Goal: Task Accomplishment & Management: Use online tool/utility

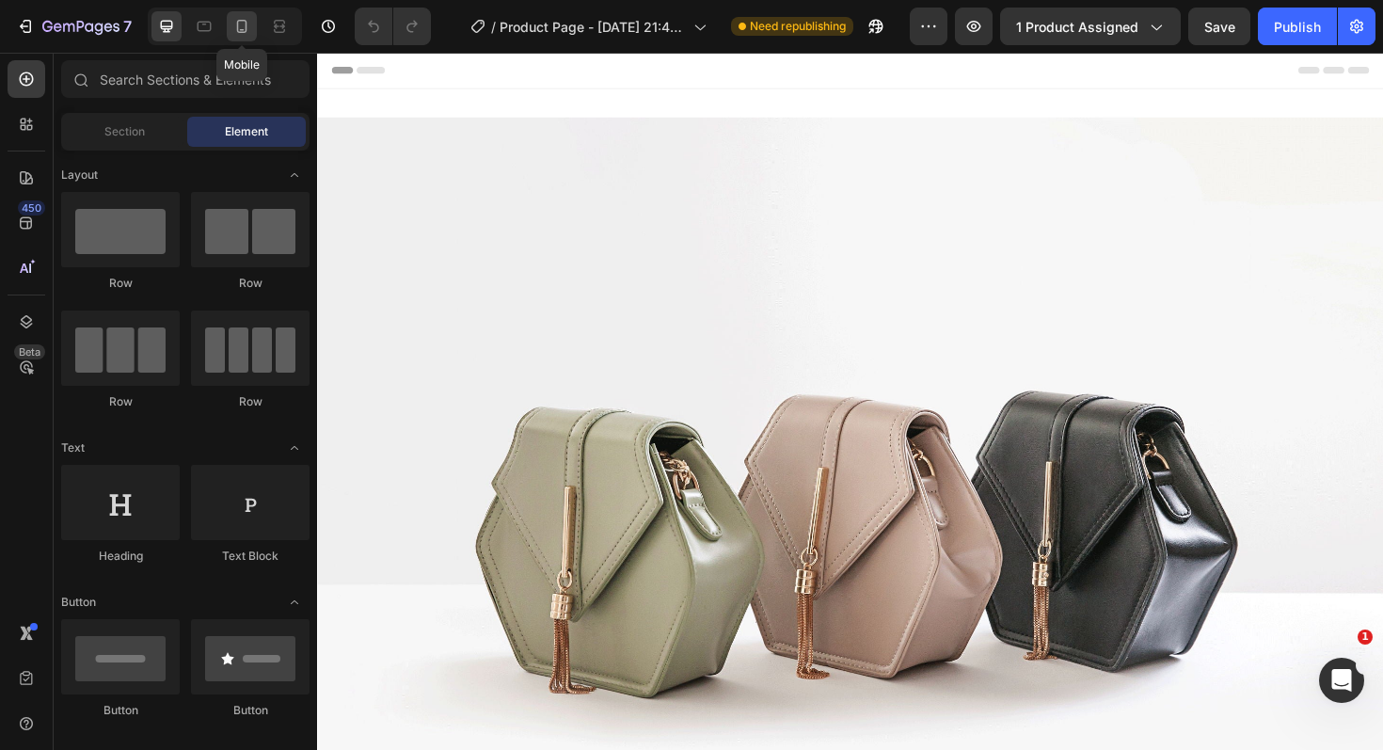
click at [244, 12] on div at bounding box center [242, 26] width 30 height 30
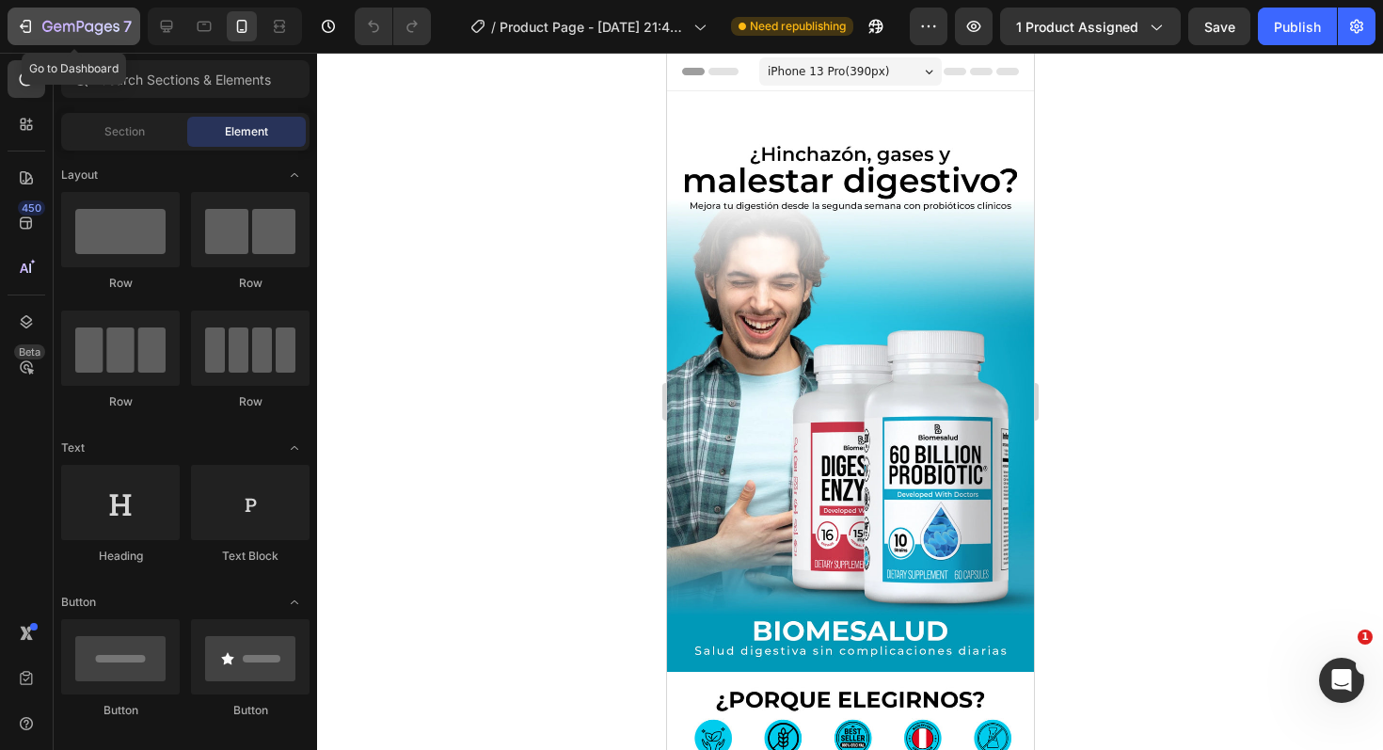
click at [31, 21] on icon "button" at bounding box center [25, 26] width 19 height 19
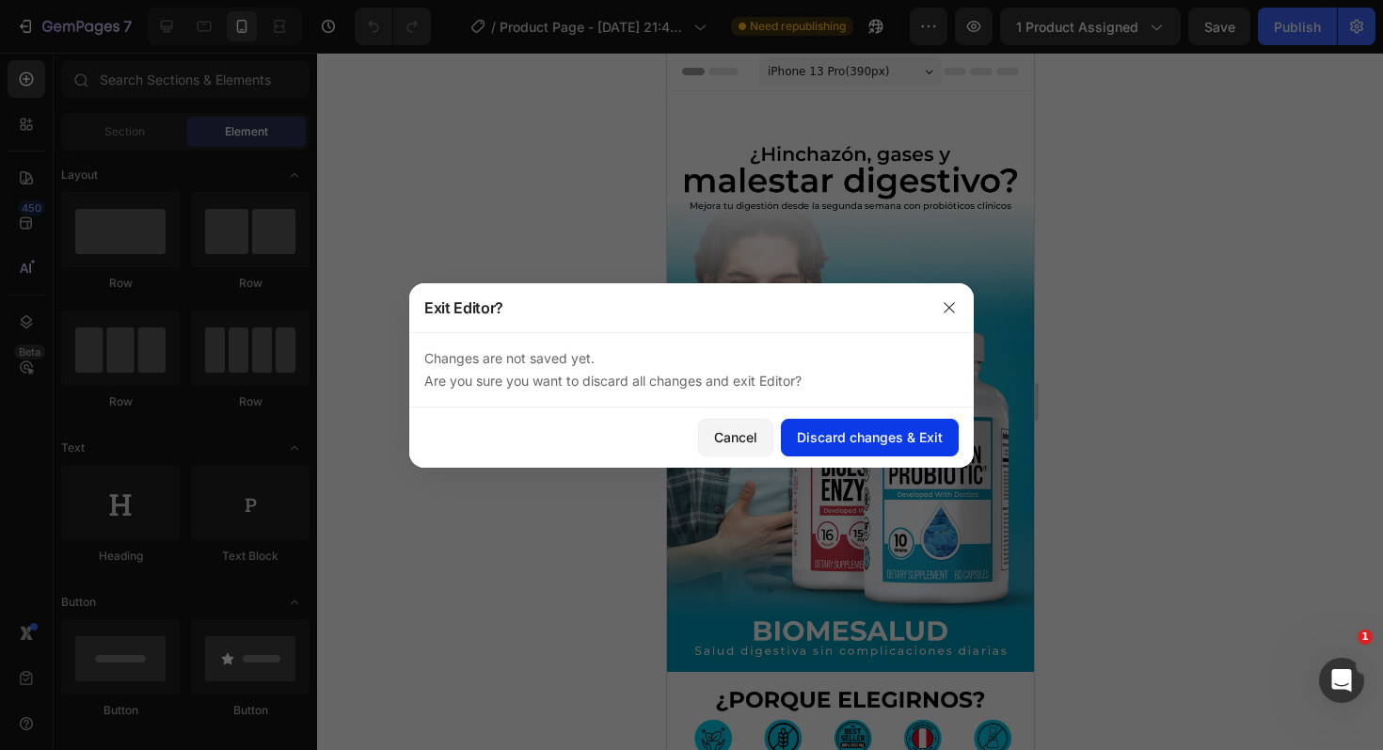
click at [856, 432] on div "Discard changes & Exit" at bounding box center [870, 437] width 146 height 20
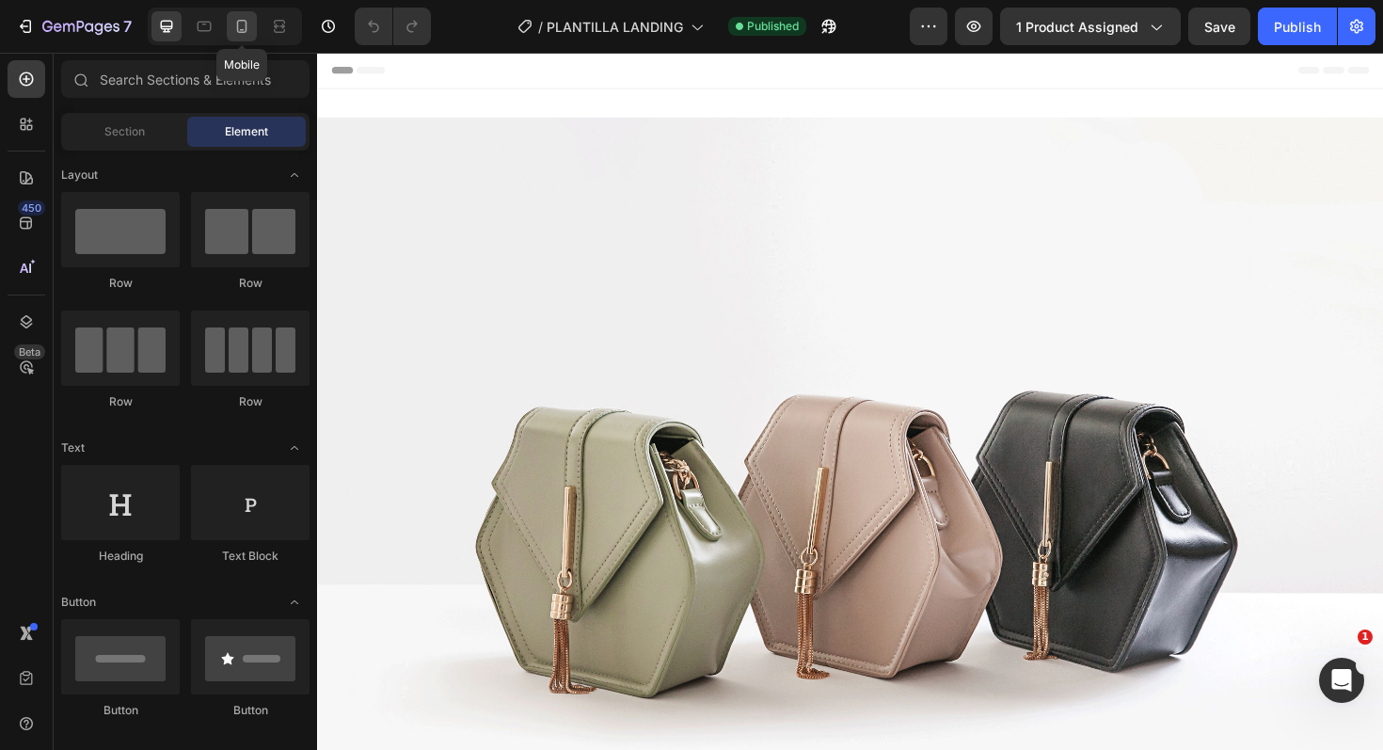
click at [253, 28] on div at bounding box center [242, 26] width 30 height 30
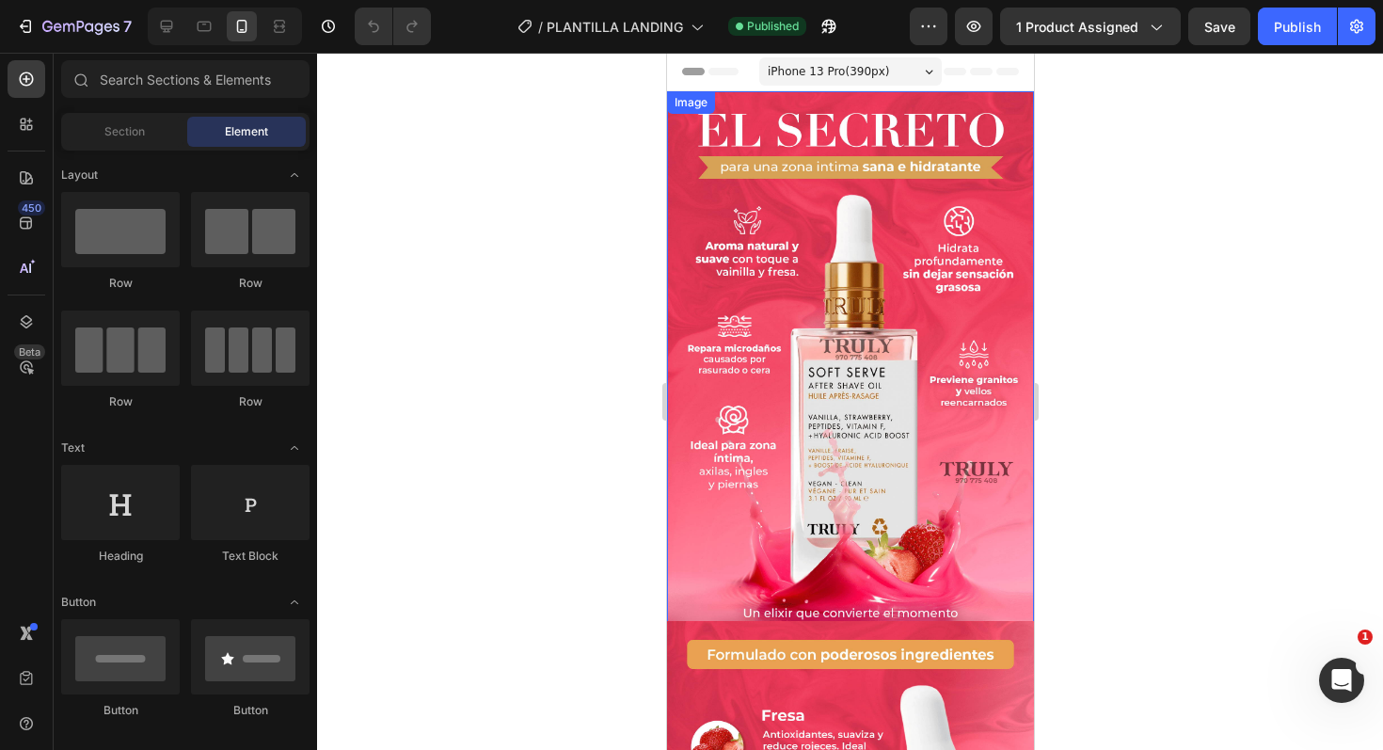
click at [780, 259] on img at bounding box center [849, 366] width 367 height 550
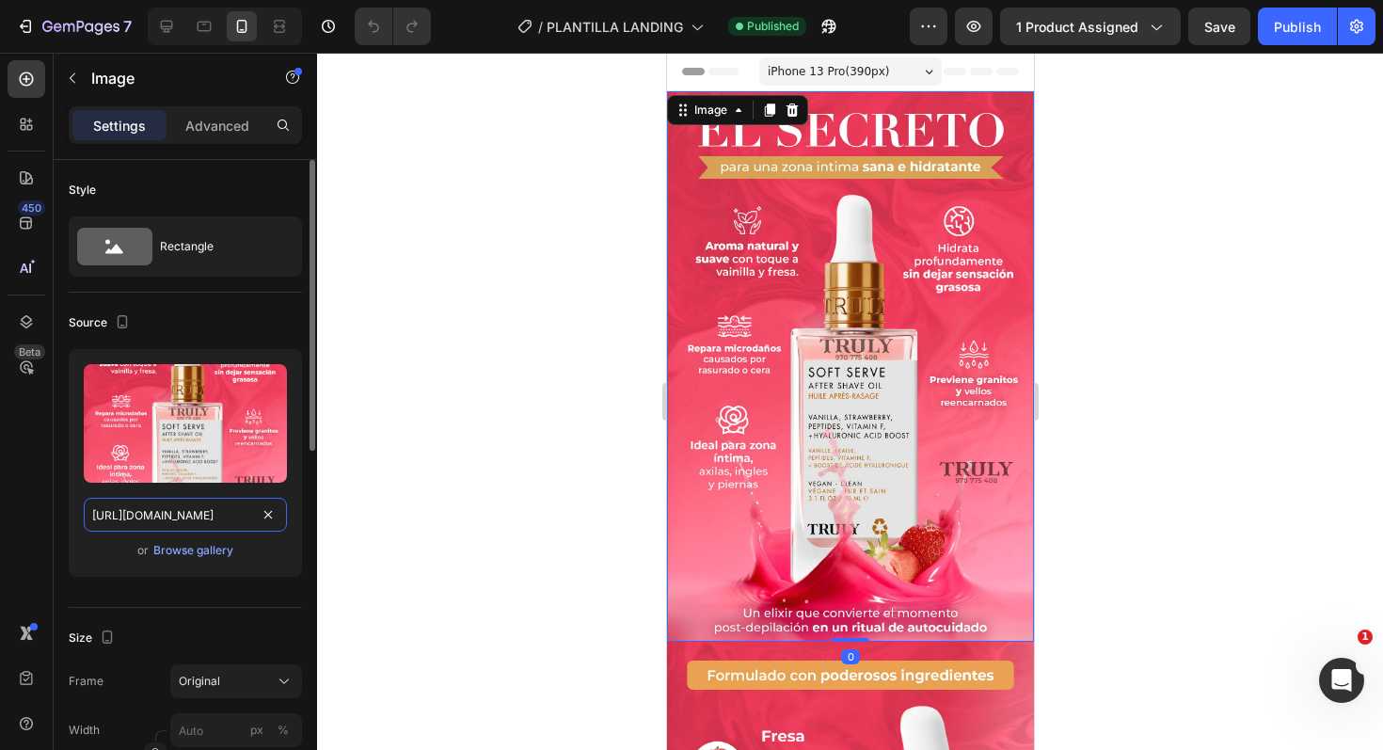
click at [165, 525] on input "[URL][DOMAIN_NAME]" at bounding box center [185, 515] width 203 height 34
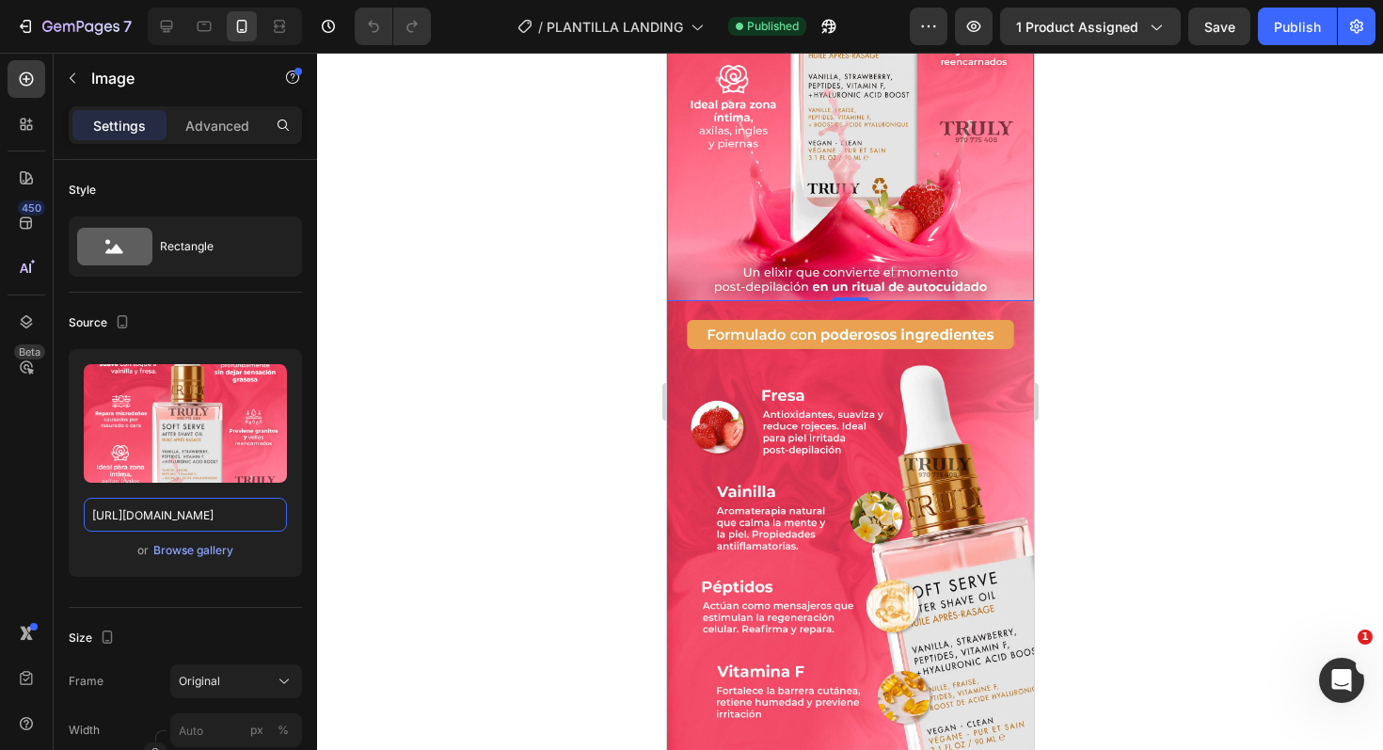
scroll to position [372, 0]
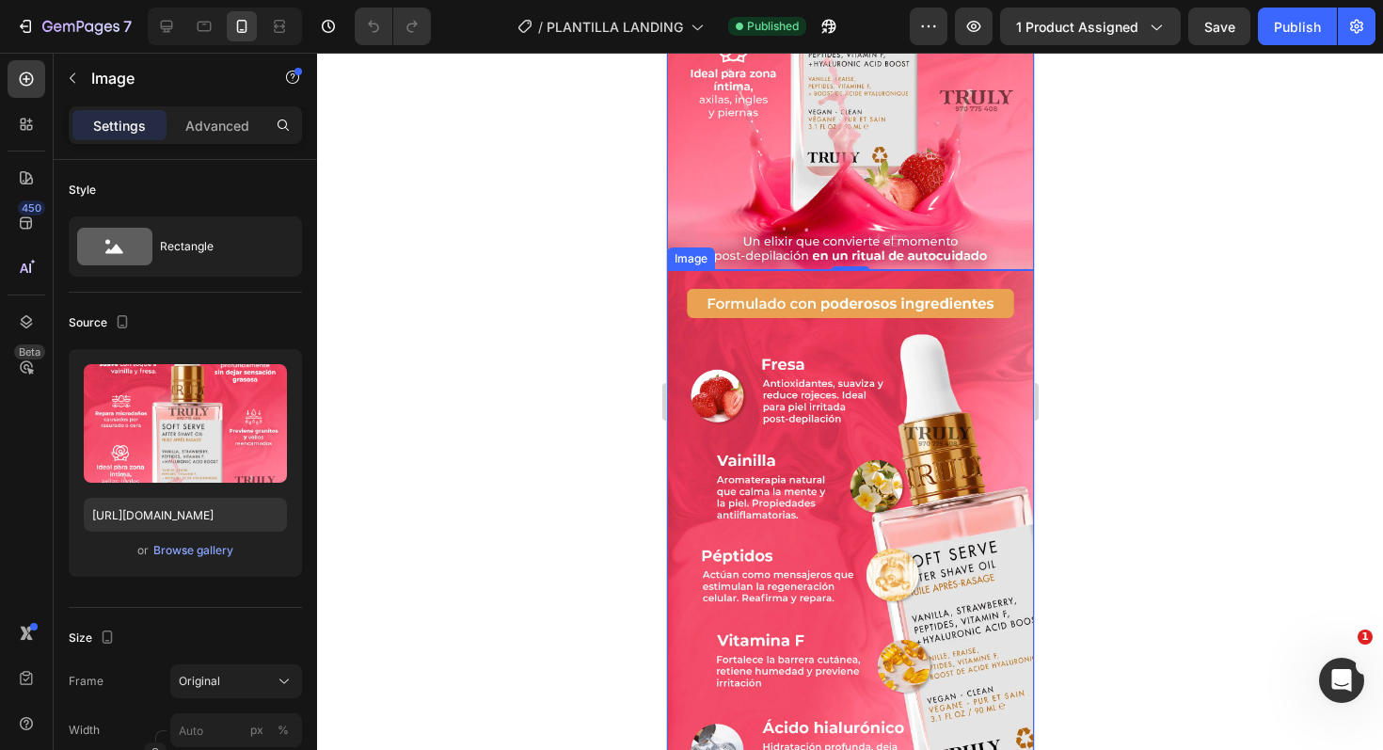
click at [830, 437] on img at bounding box center [849, 545] width 367 height 550
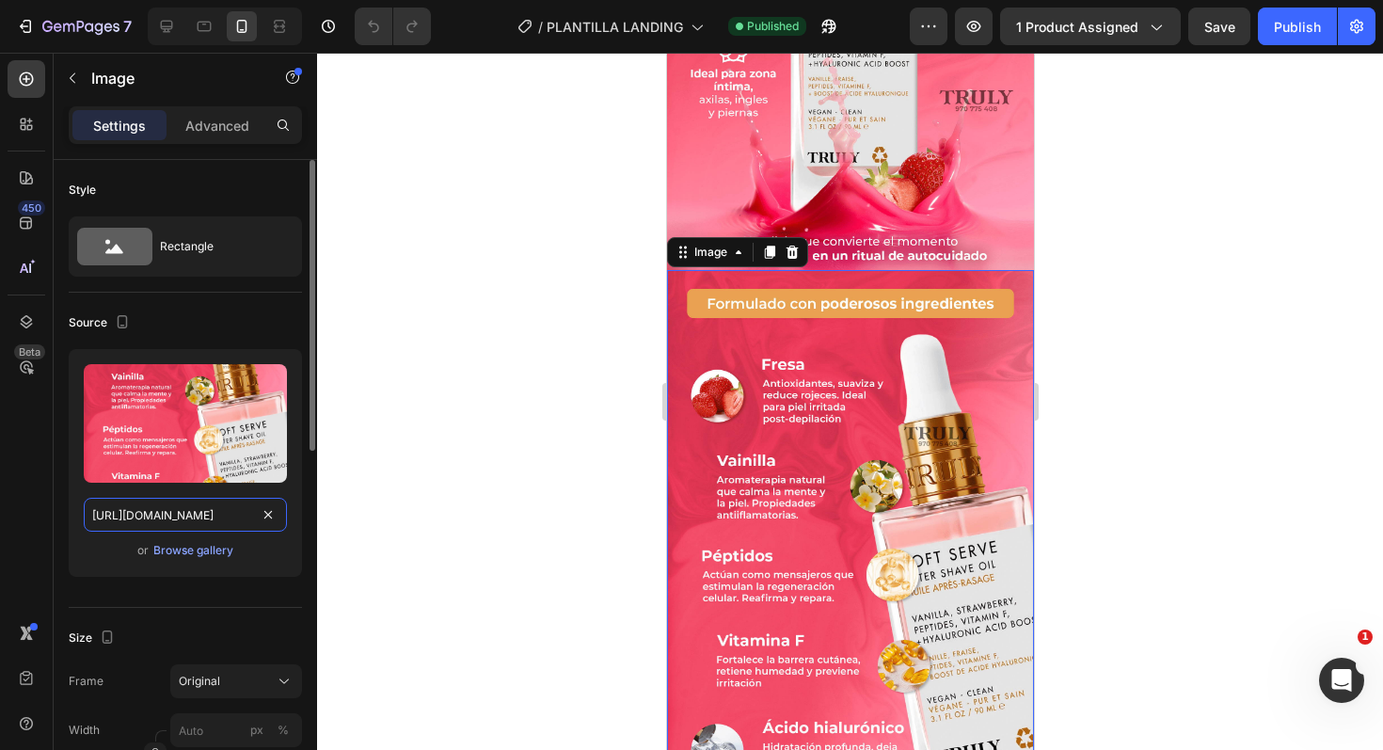
click at [195, 507] on input "[URL][DOMAIN_NAME]" at bounding box center [185, 515] width 203 height 34
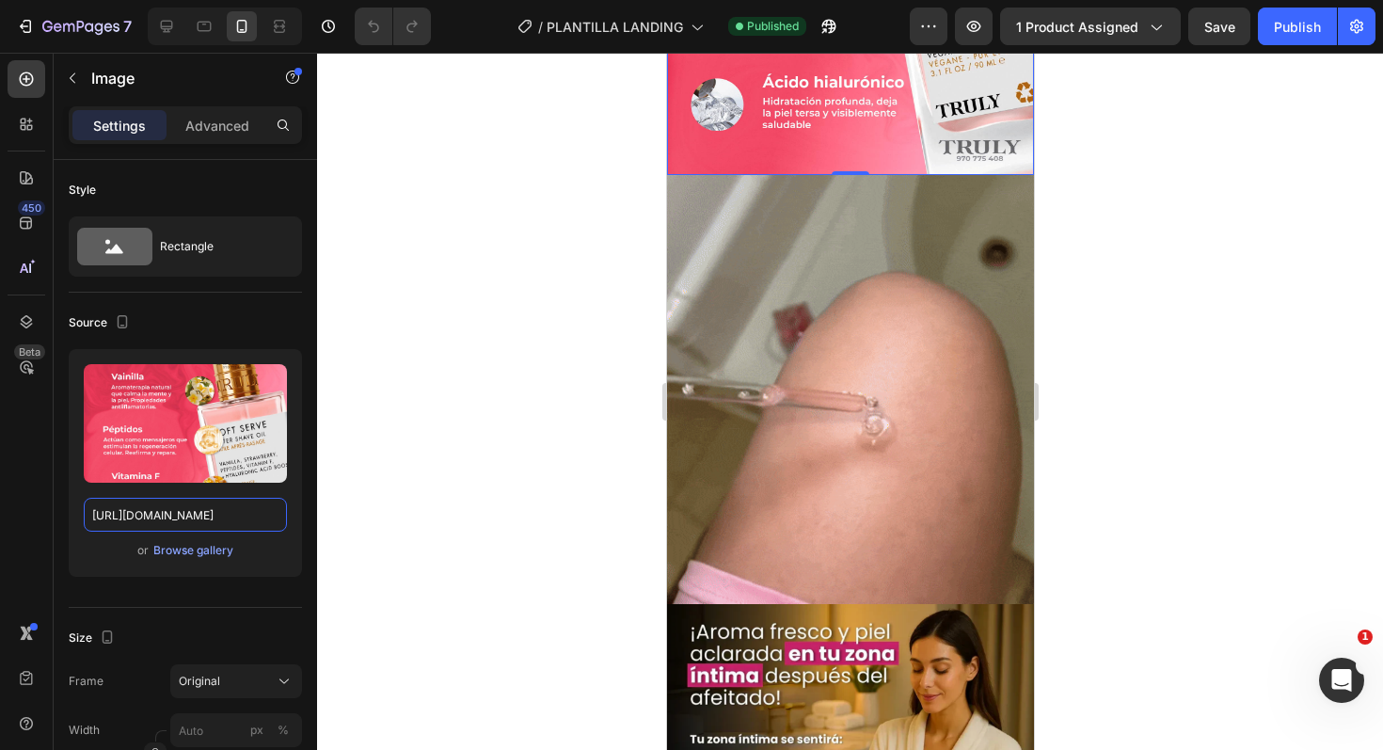
scroll to position [1010, 0]
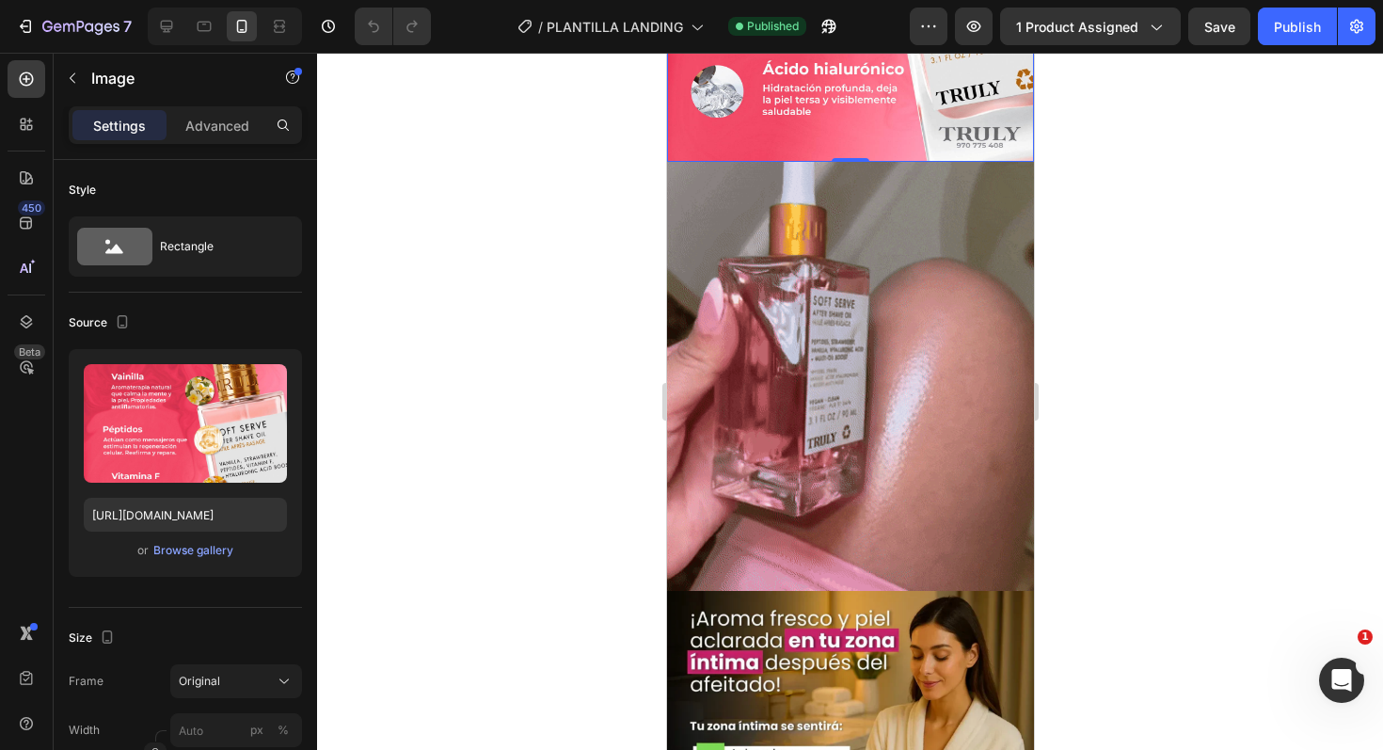
click at [832, 377] on img at bounding box center [849, 377] width 367 height 430
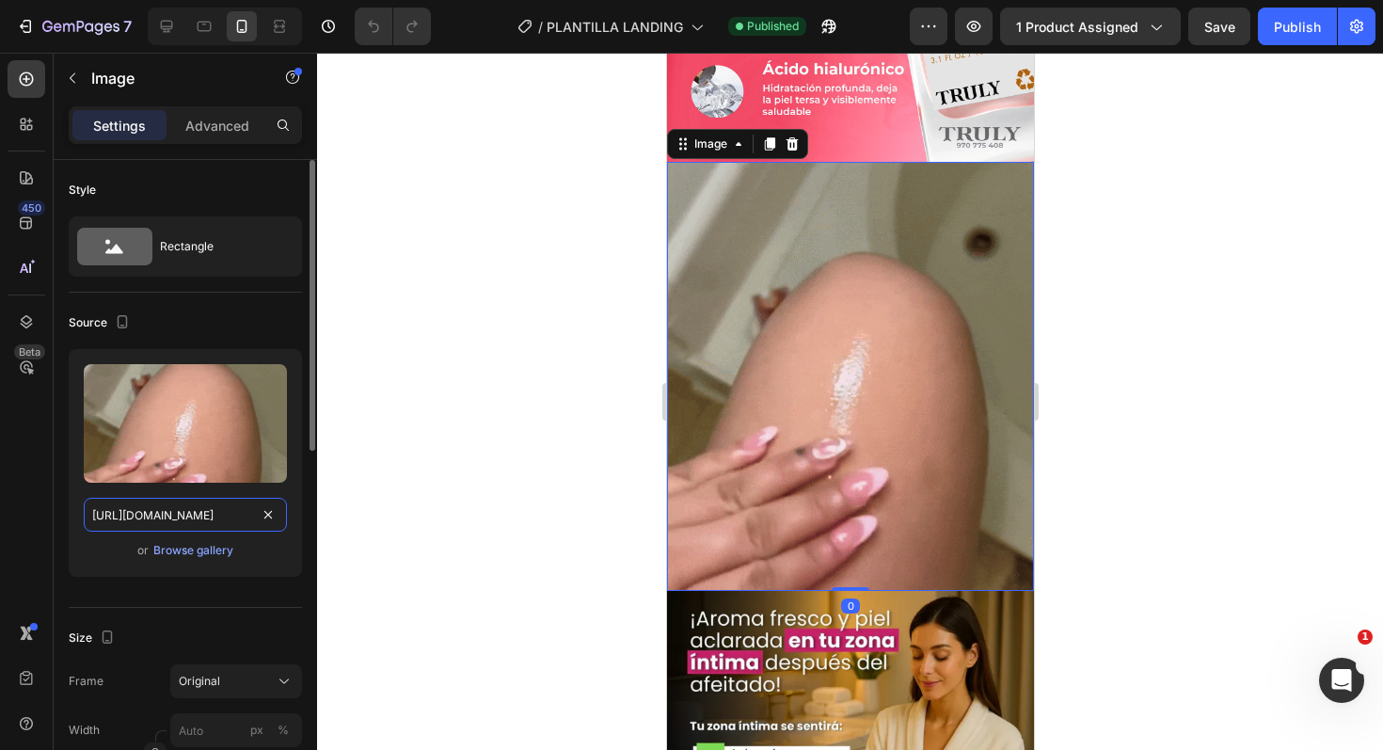
click at [160, 522] on input "[URL][DOMAIN_NAME]" at bounding box center [185, 515] width 203 height 34
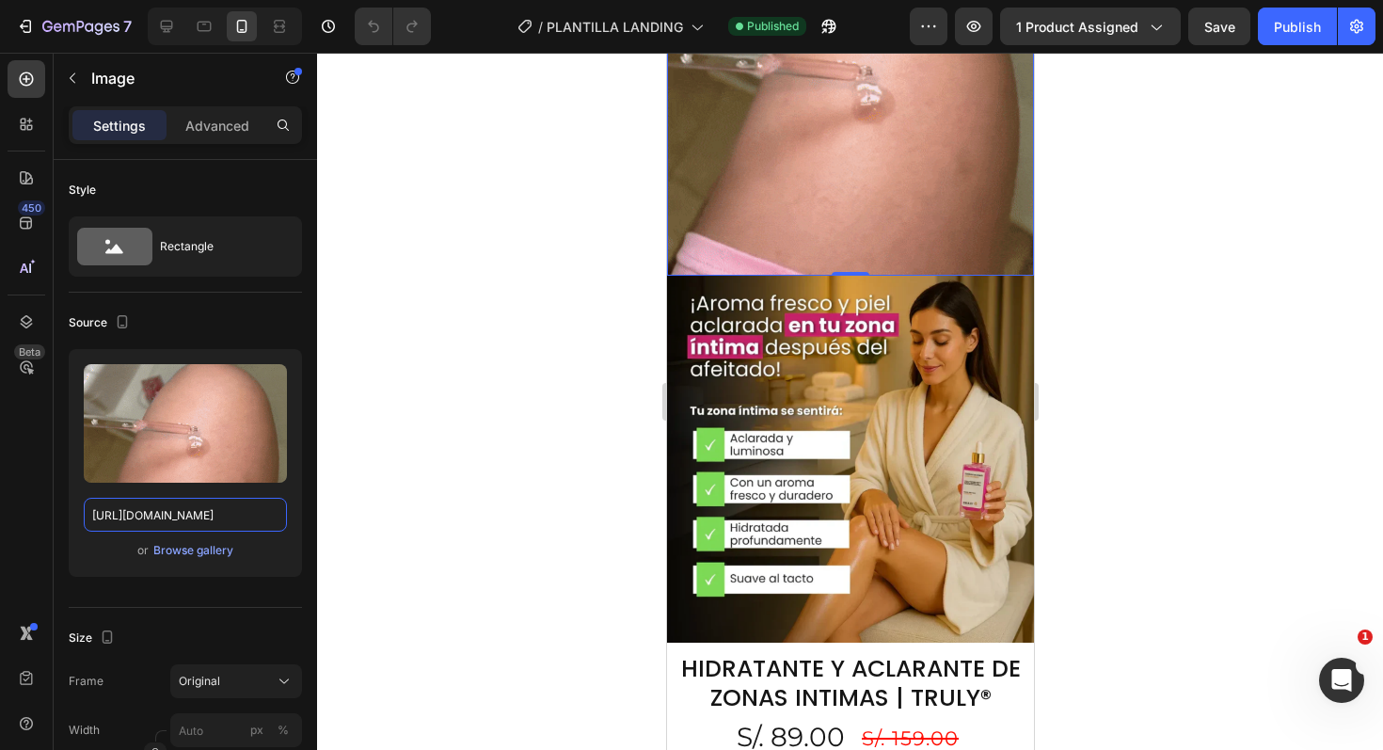
scroll to position [1330, 0]
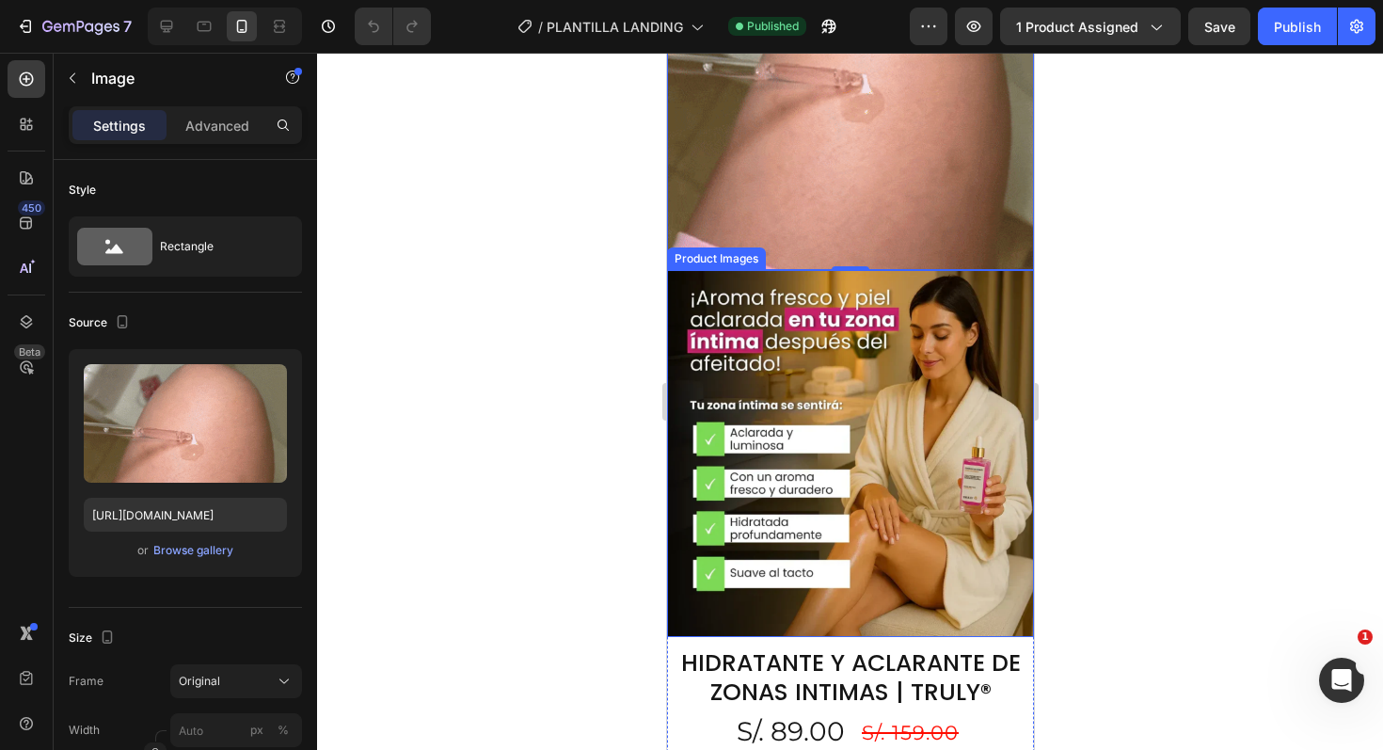
click at [835, 274] on img at bounding box center [849, 453] width 367 height 367
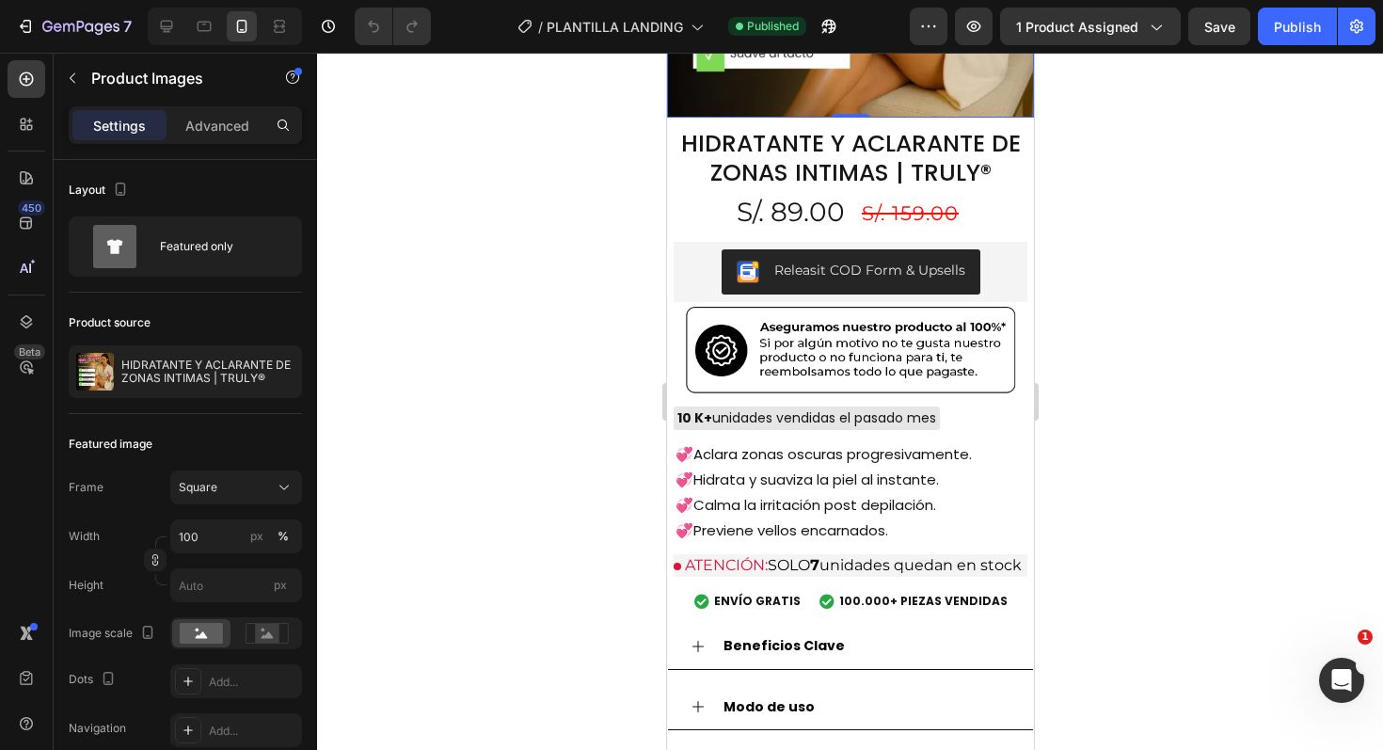
scroll to position [1817, 0]
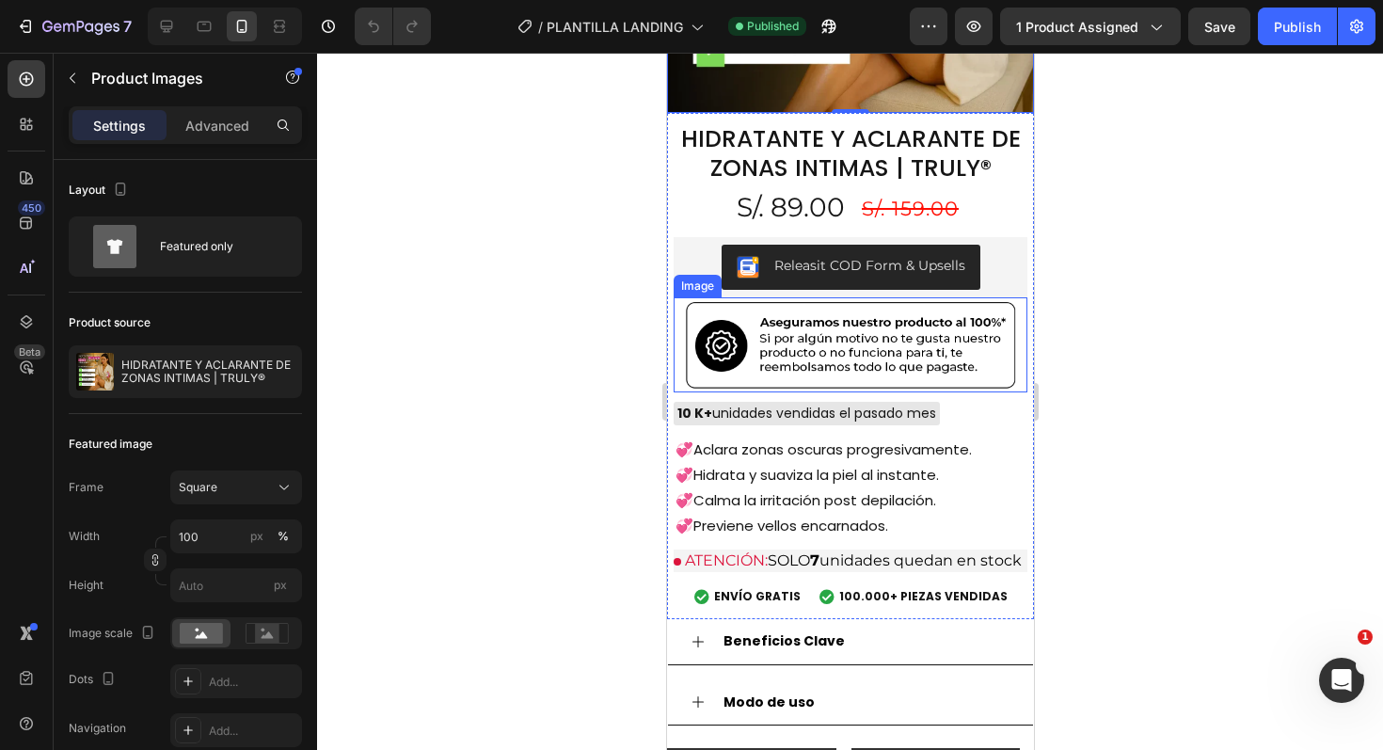
click at [847, 325] on img at bounding box center [850, 345] width 354 height 96
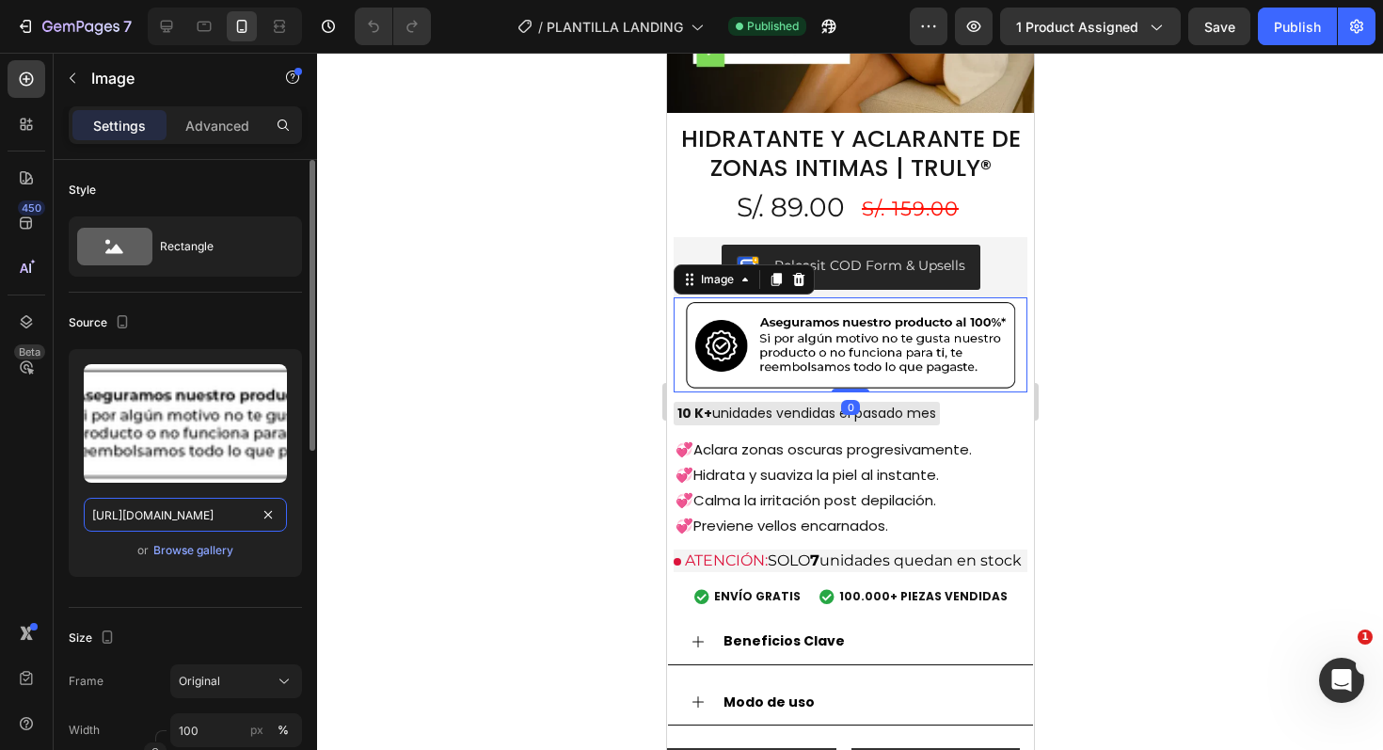
click at [187, 515] on input "[URL][DOMAIN_NAME]" at bounding box center [185, 515] width 203 height 34
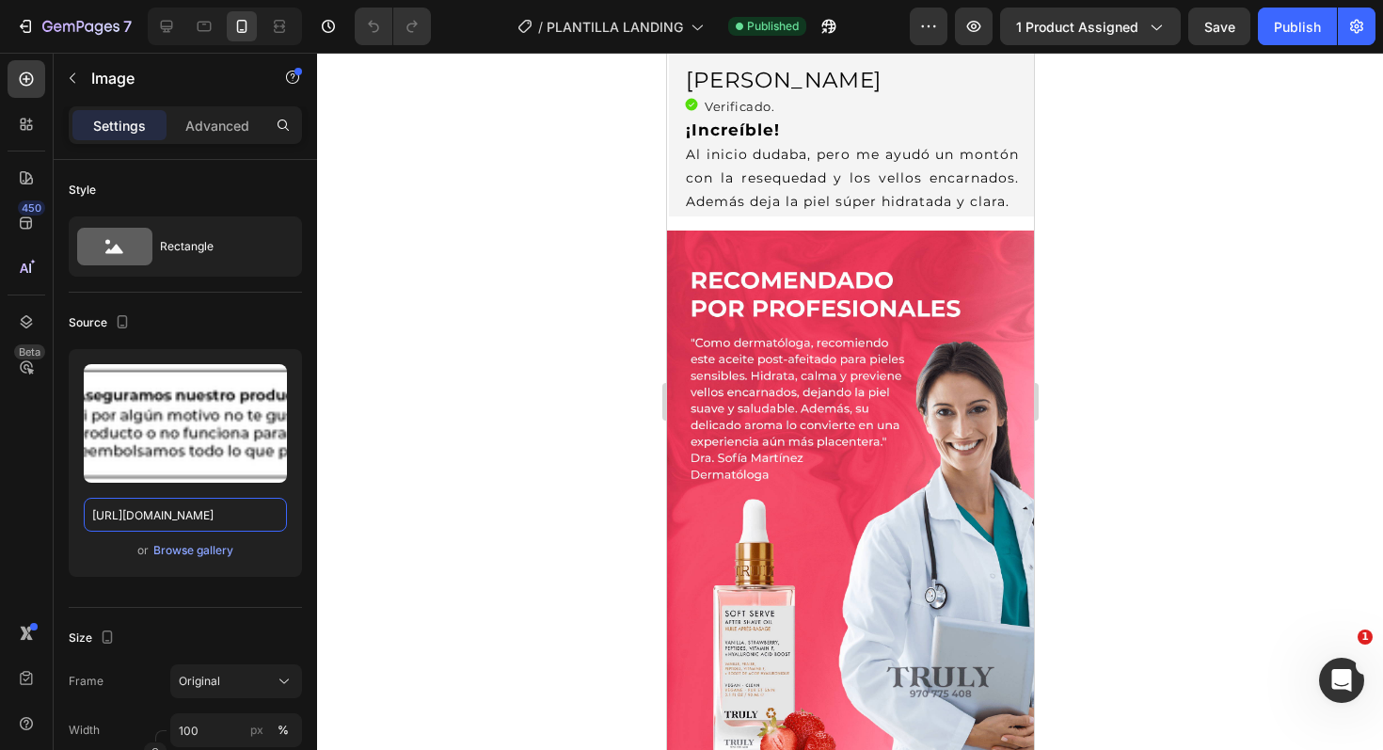
scroll to position [2836, 0]
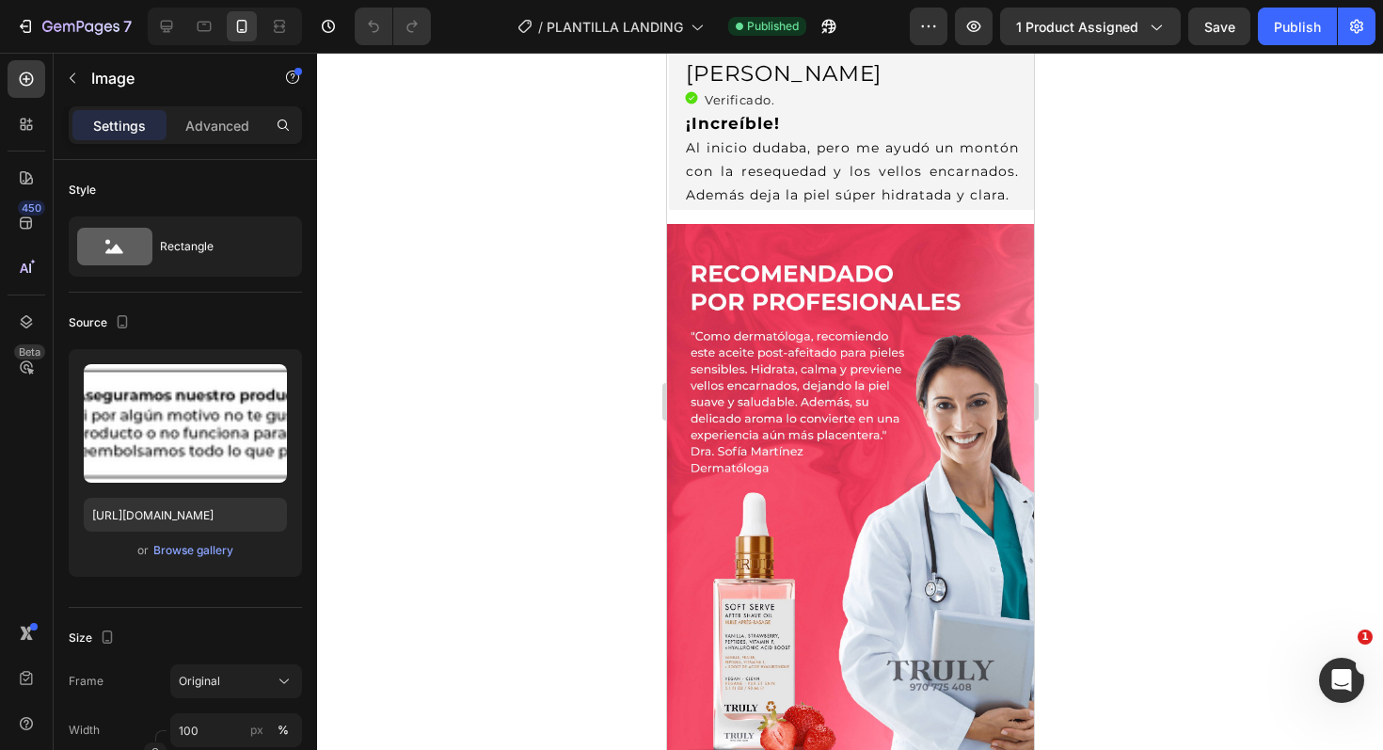
click at [824, 371] on img at bounding box center [849, 499] width 367 height 550
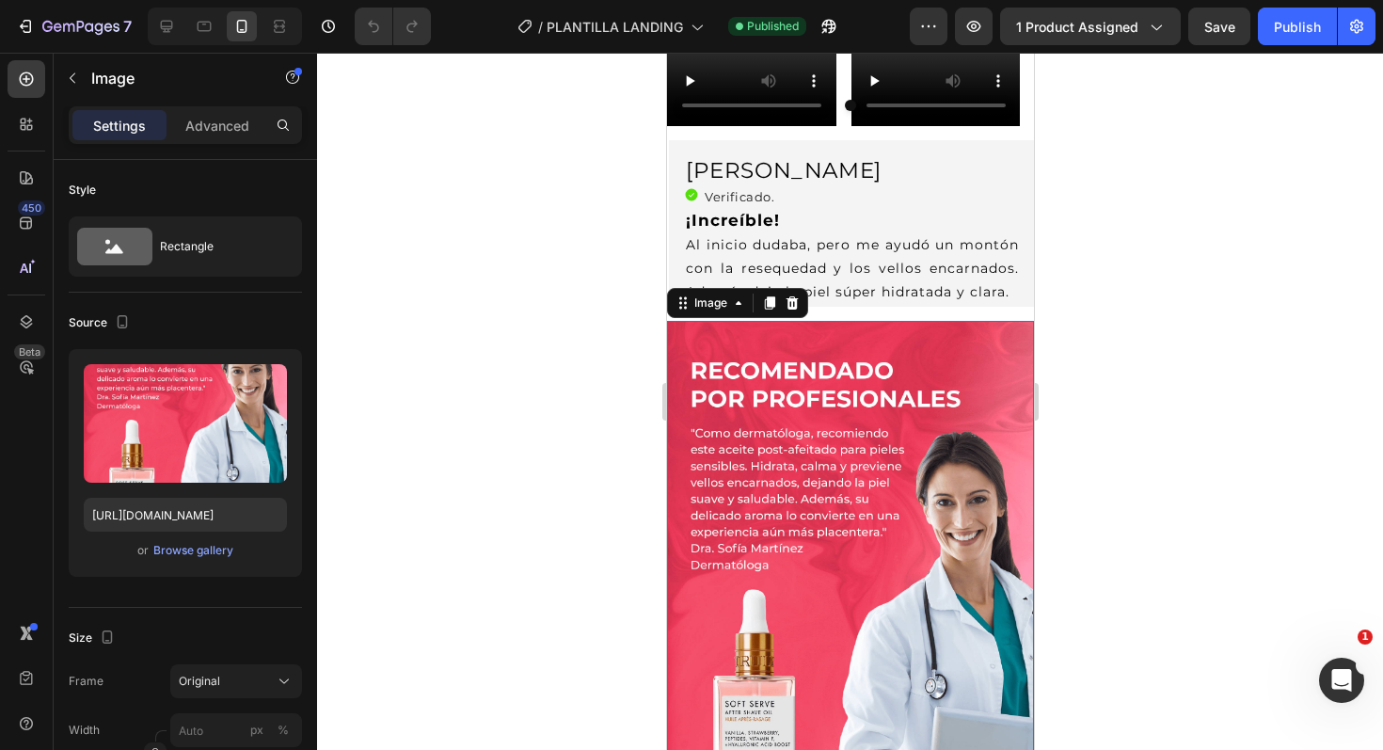
scroll to position [2875, 0]
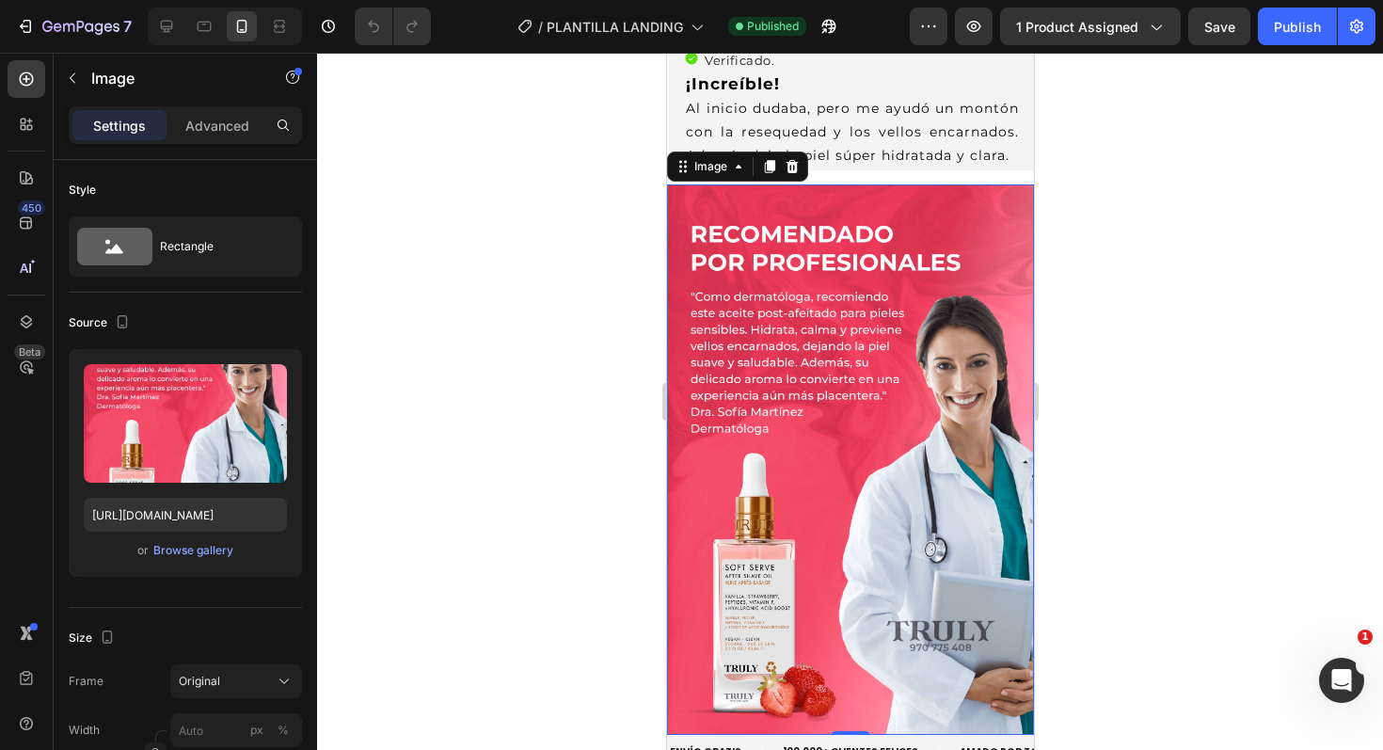
click at [833, 385] on img at bounding box center [849, 459] width 367 height 550
click at [129, 523] on input "[URL][DOMAIN_NAME]" at bounding box center [185, 515] width 203 height 34
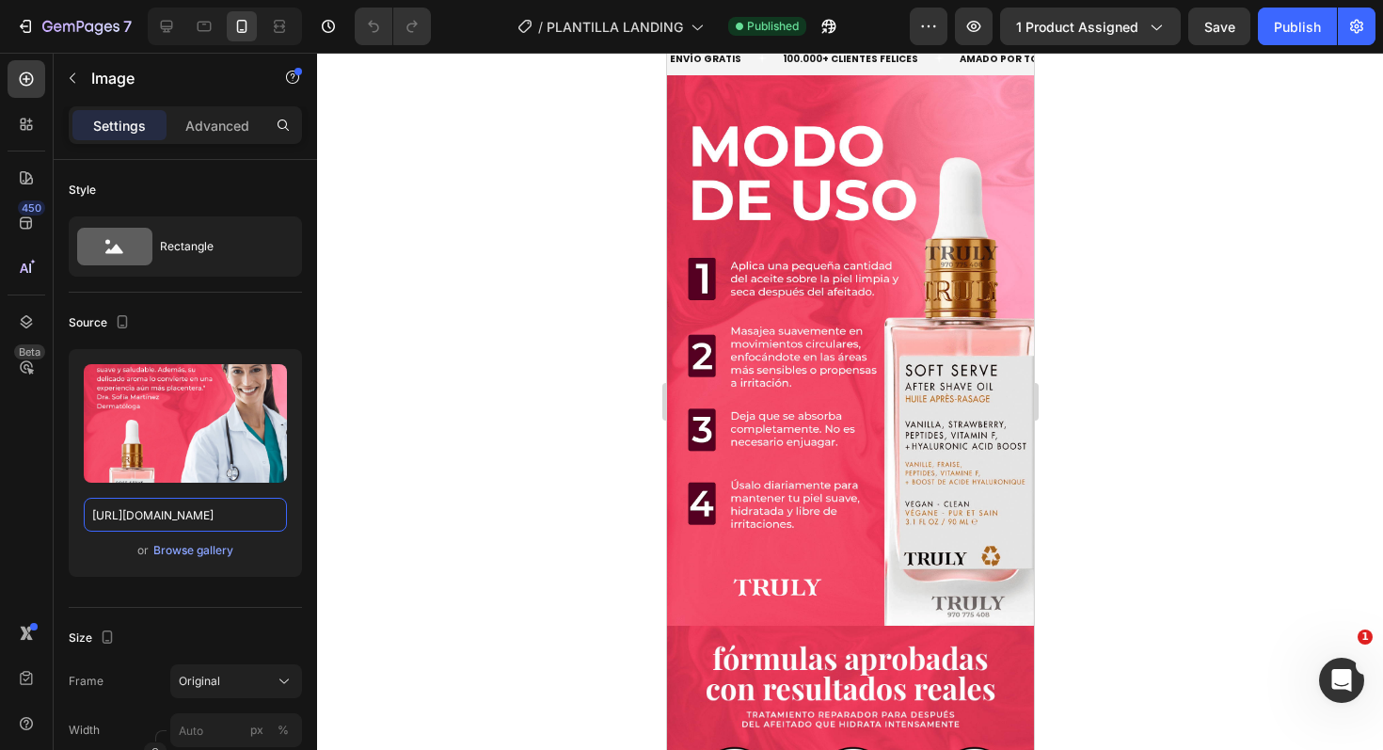
scroll to position [3569, 0]
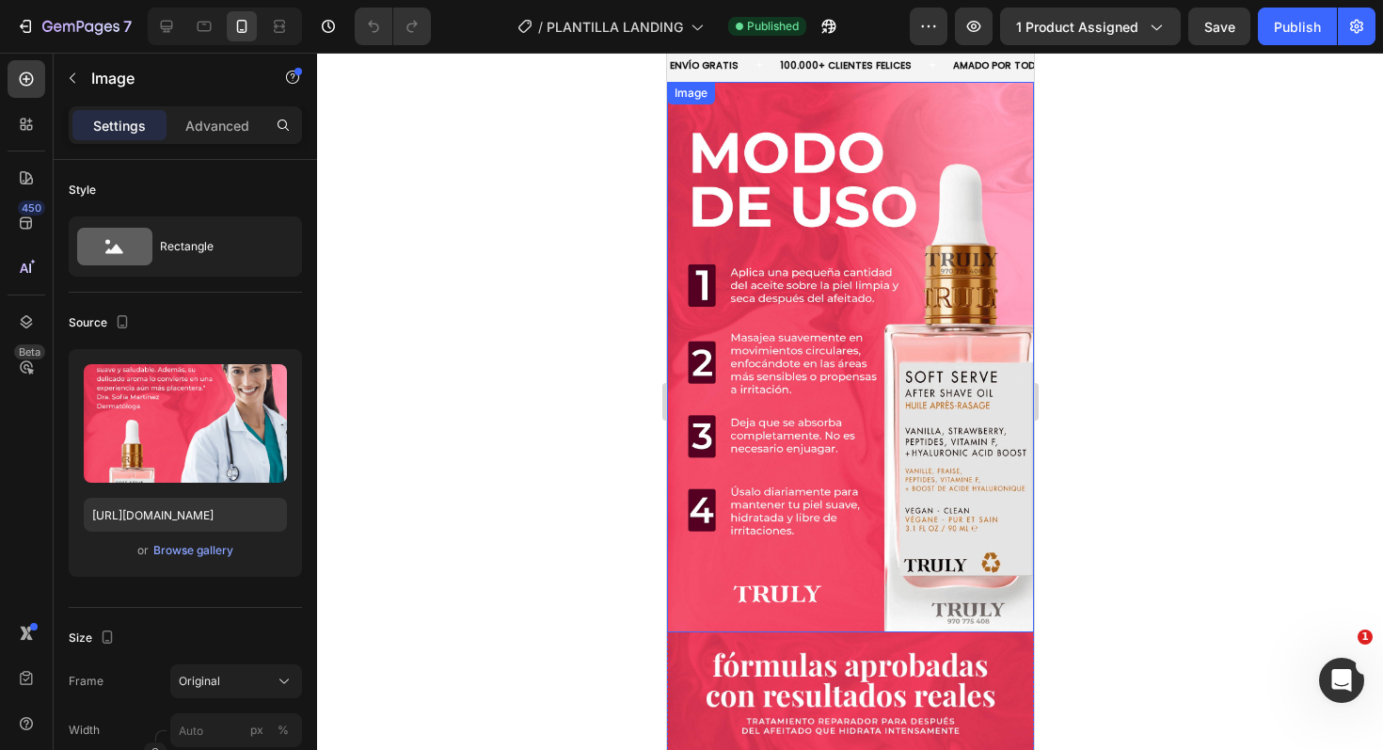
click at [873, 334] on img at bounding box center [849, 357] width 367 height 550
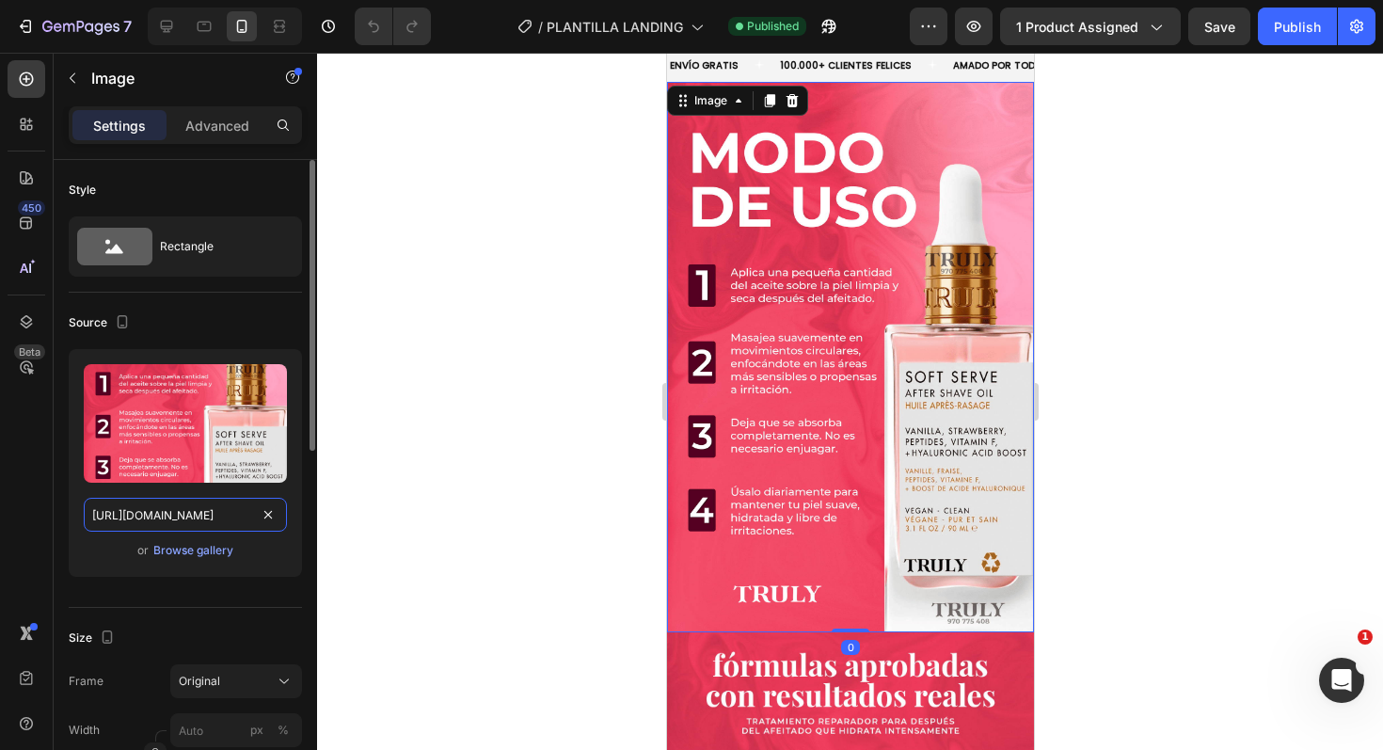
click at [169, 517] on input "[URL][DOMAIN_NAME]" at bounding box center [185, 515] width 203 height 34
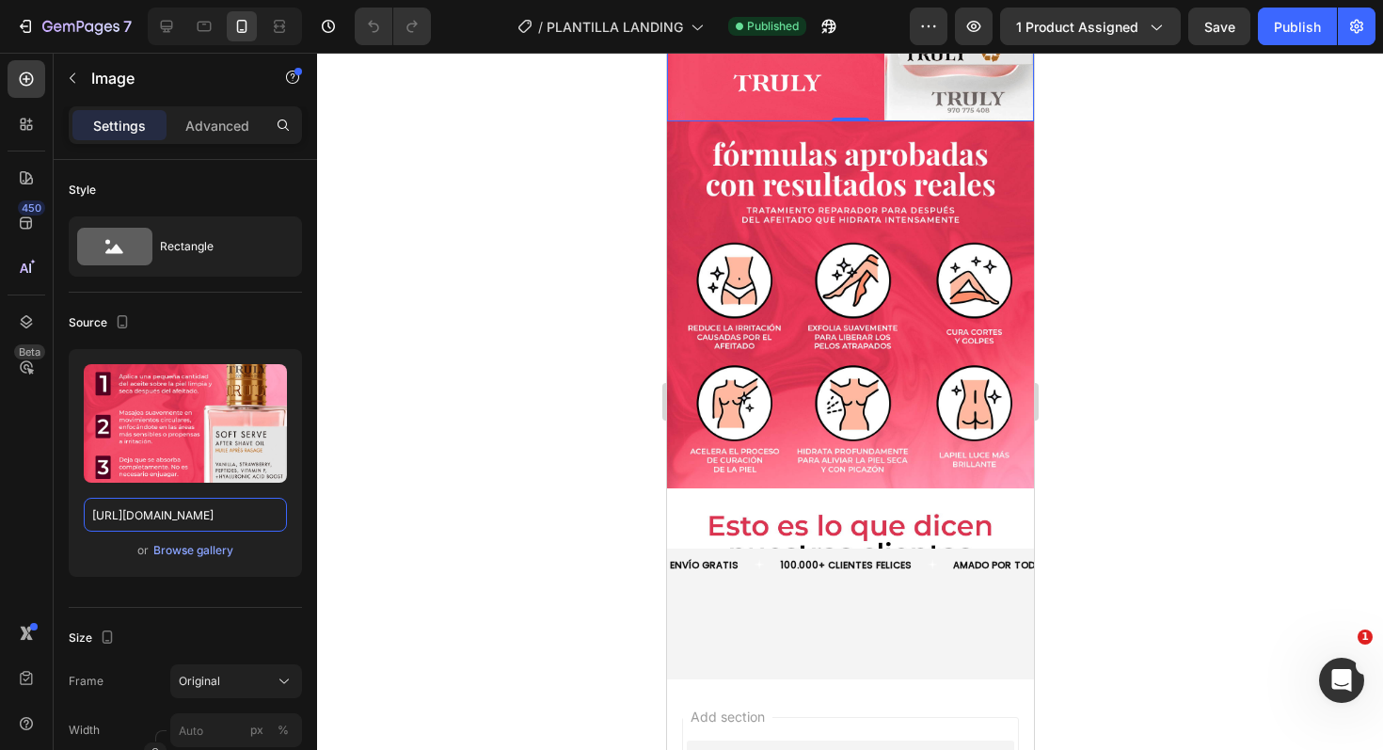
scroll to position [4100, 0]
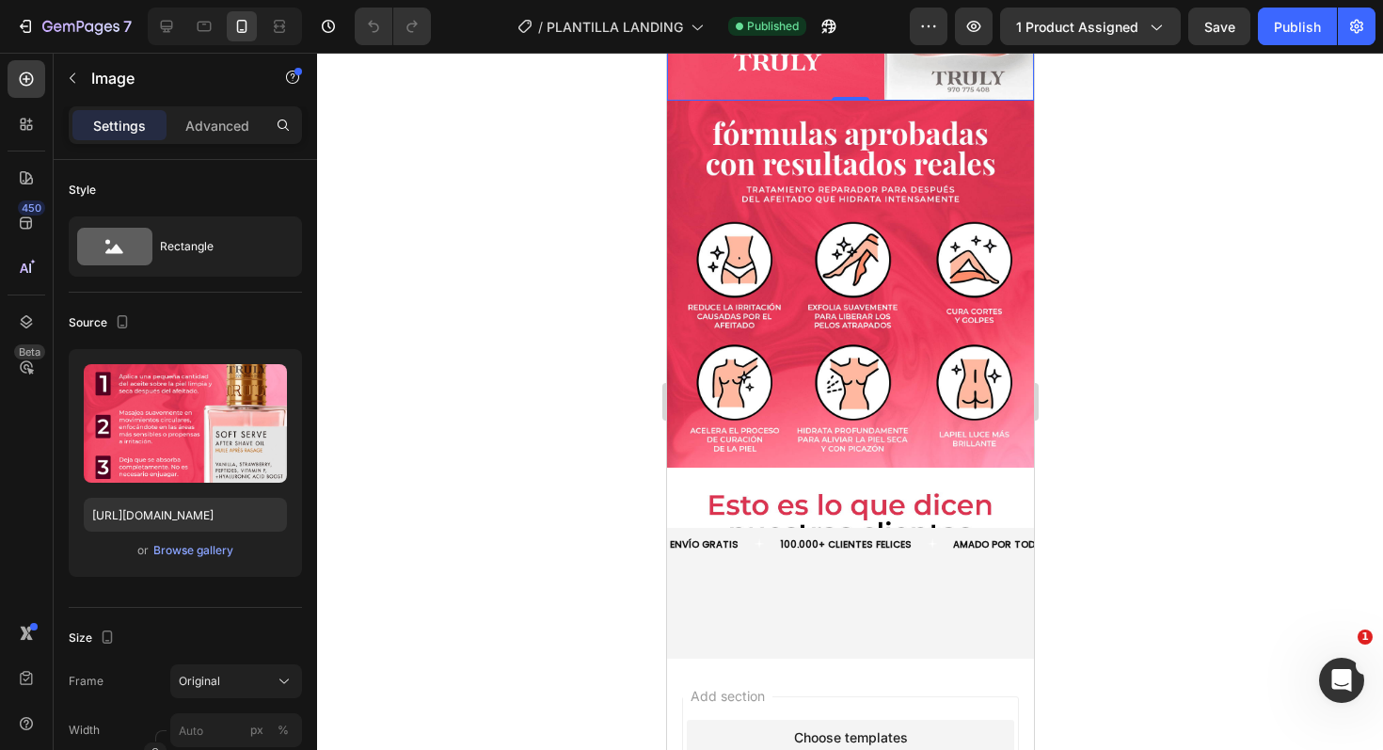
click at [812, 309] on img at bounding box center [849, 284] width 367 height 367
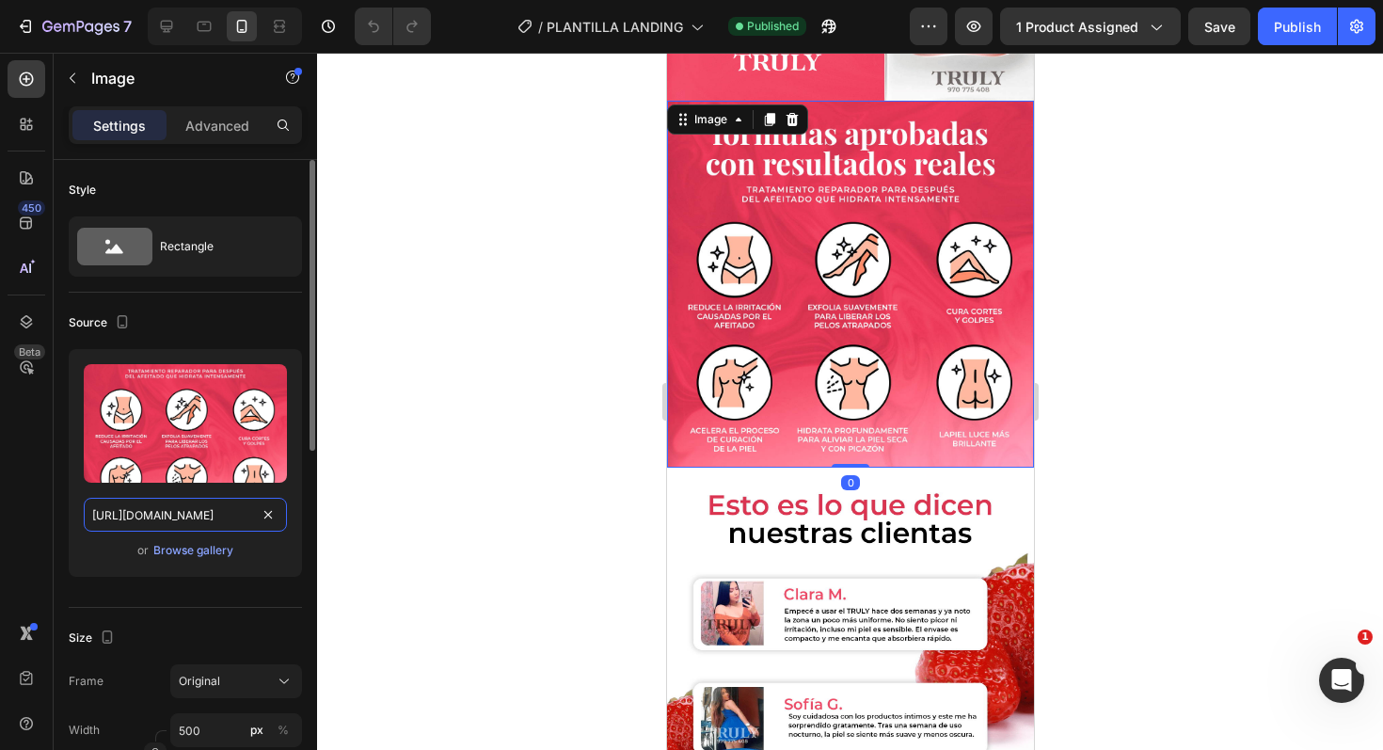
click at [195, 514] on input "[URL][DOMAIN_NAME]" at bounding box center [185, 515] width 203 height 34
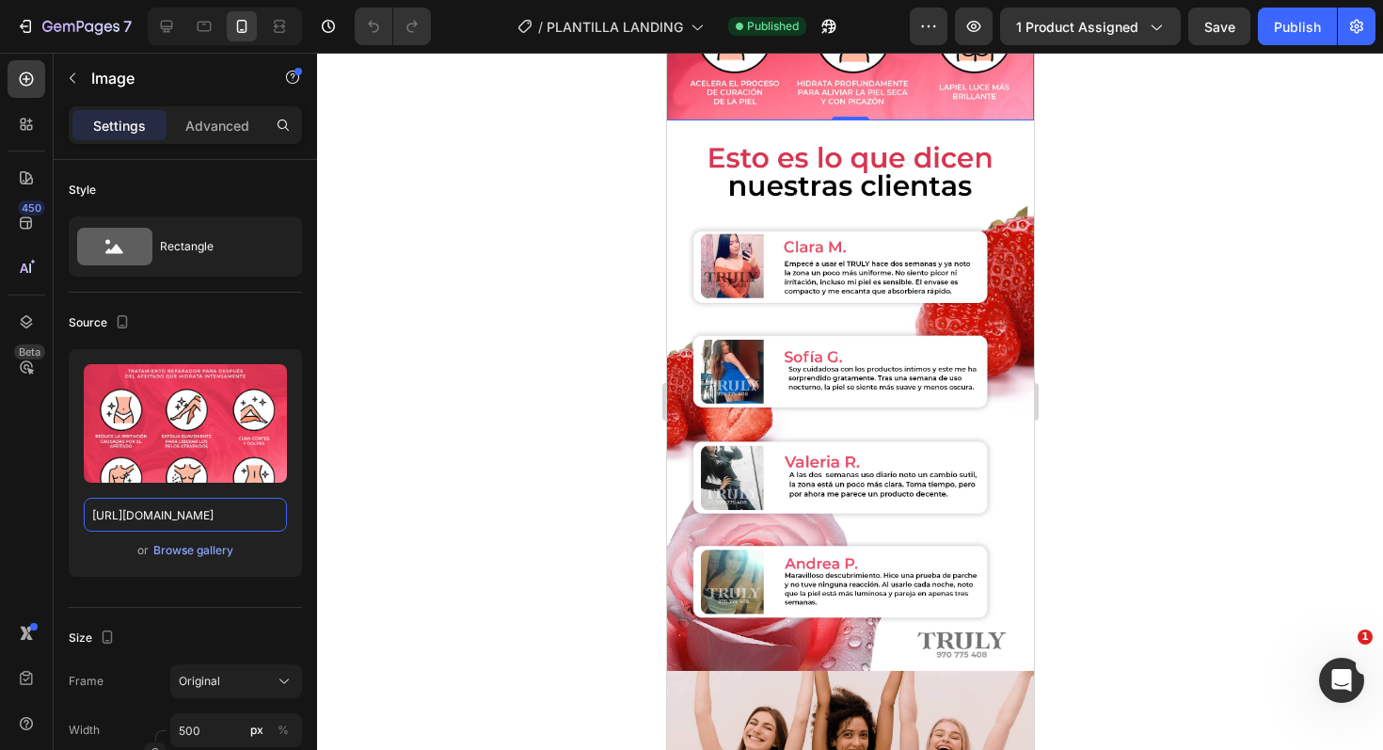
scroll to position [4460, 0]
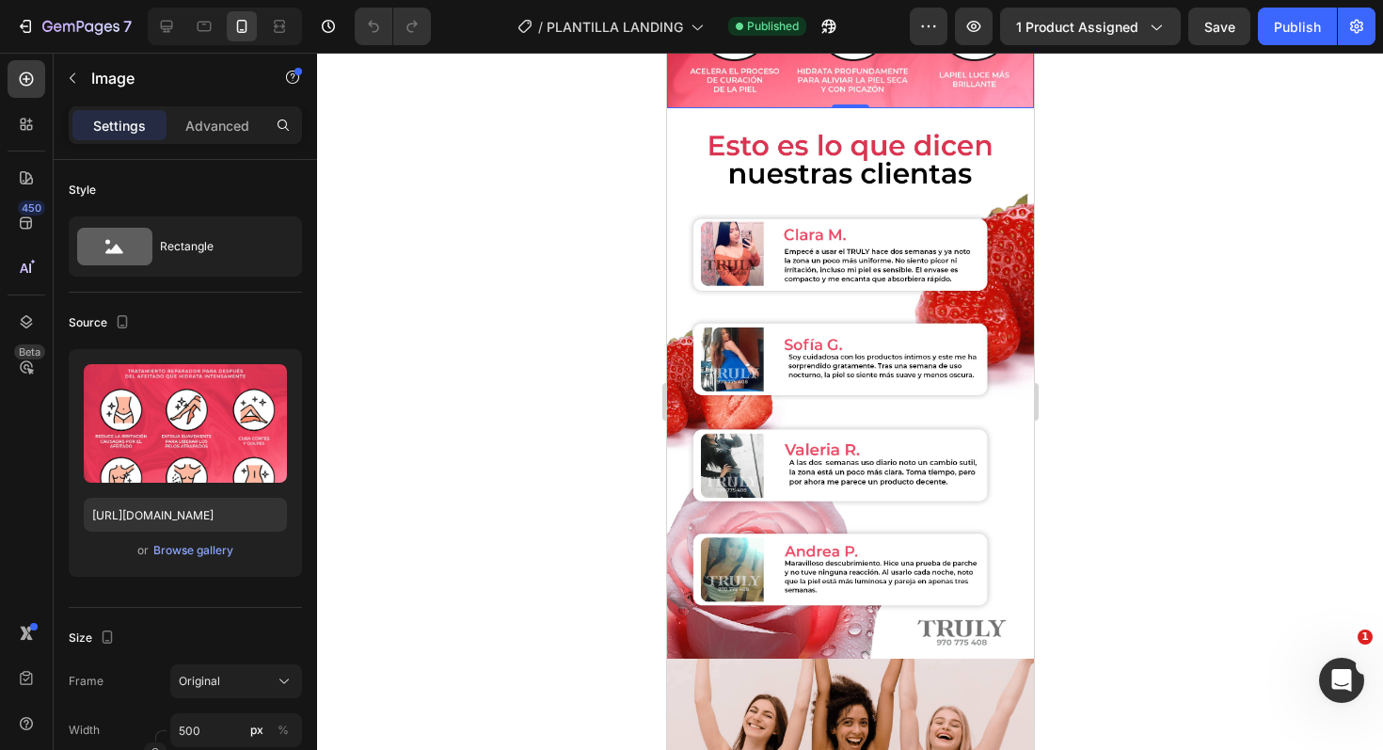
click at [860, 329] on img at bounding box center [849, 383] width 367 height 550
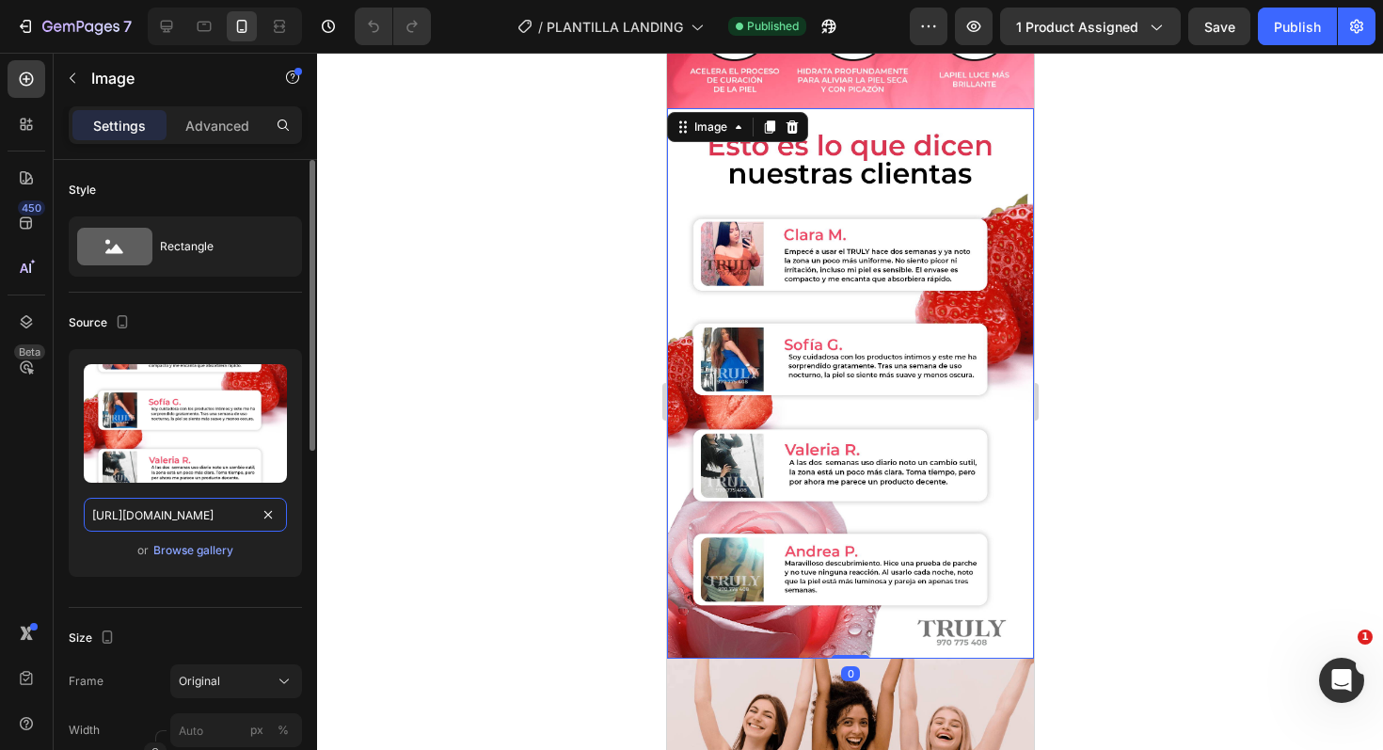
click at [108, 500] on input "[URL][DOMAIN_NAME]" at bounding box center [185, 515] width 203 height 34
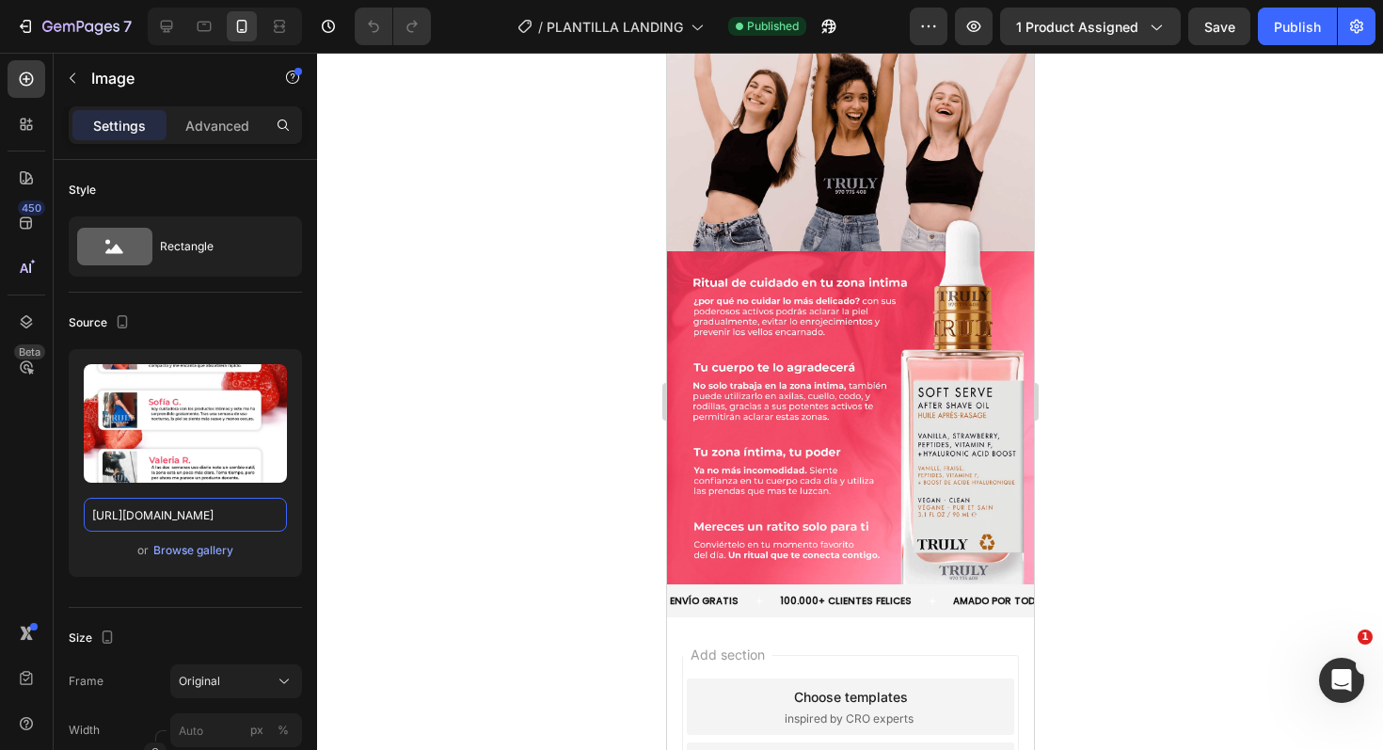
scroll to position [5055, 0]
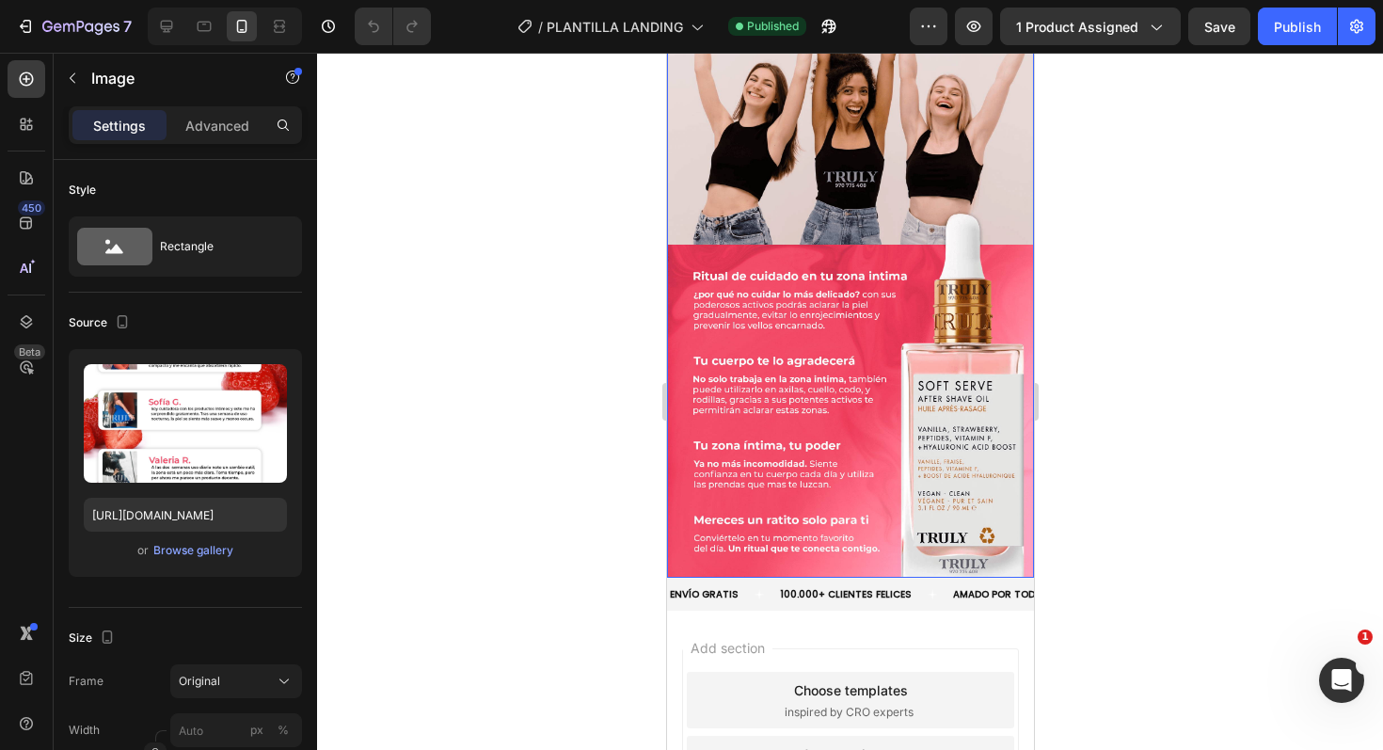
click at [883, 316] on img at bounding box center [849, 302] width 367 height 550
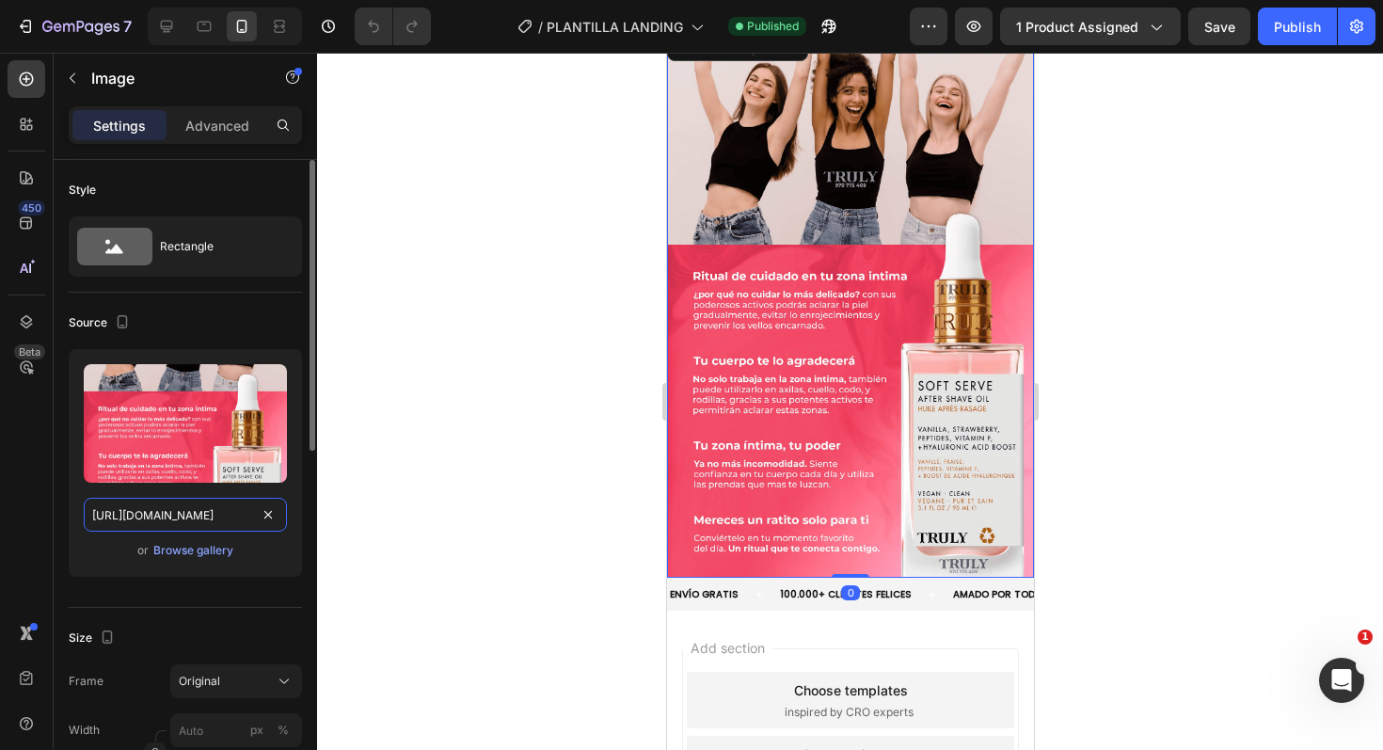
click at [148, 507] on input "[URL][DOMAIN_NAME]" at bounding box center [185, 515] width 203 height 34
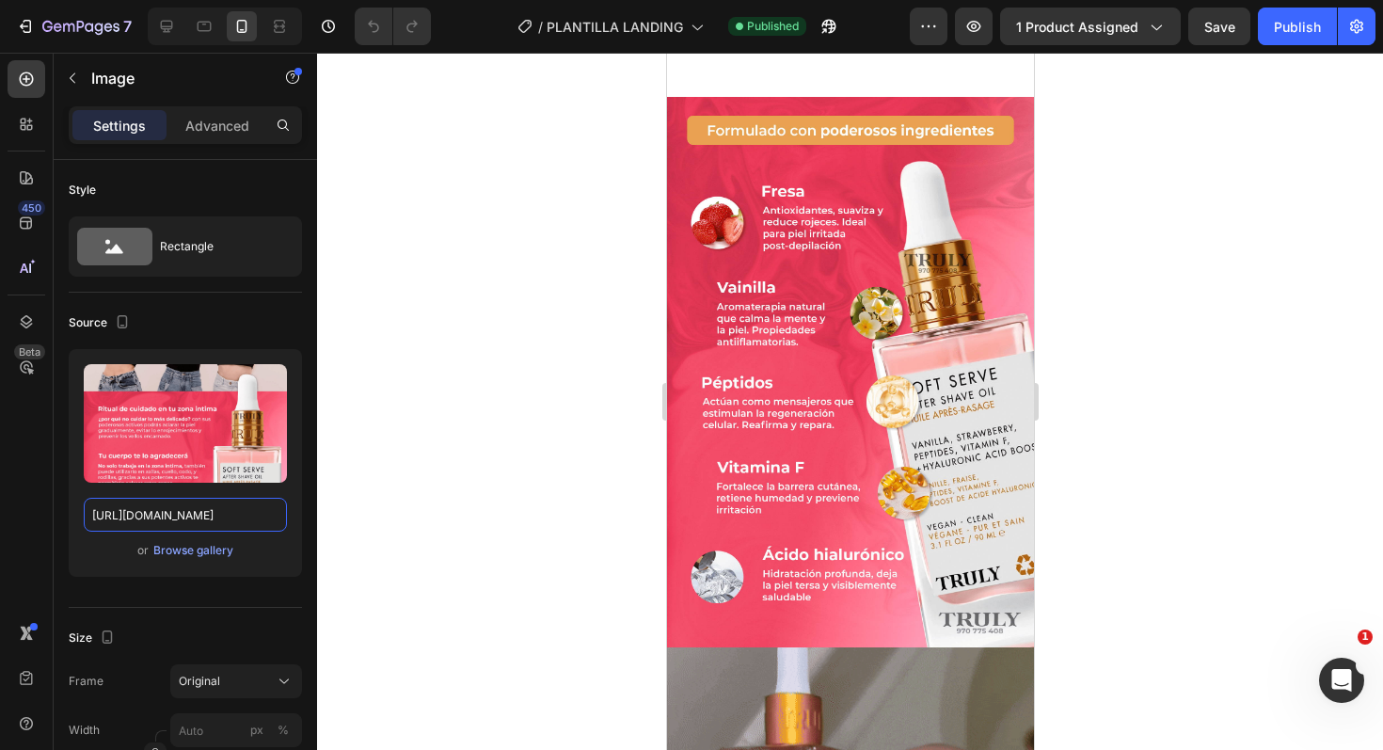
scroll to position [450, 0]
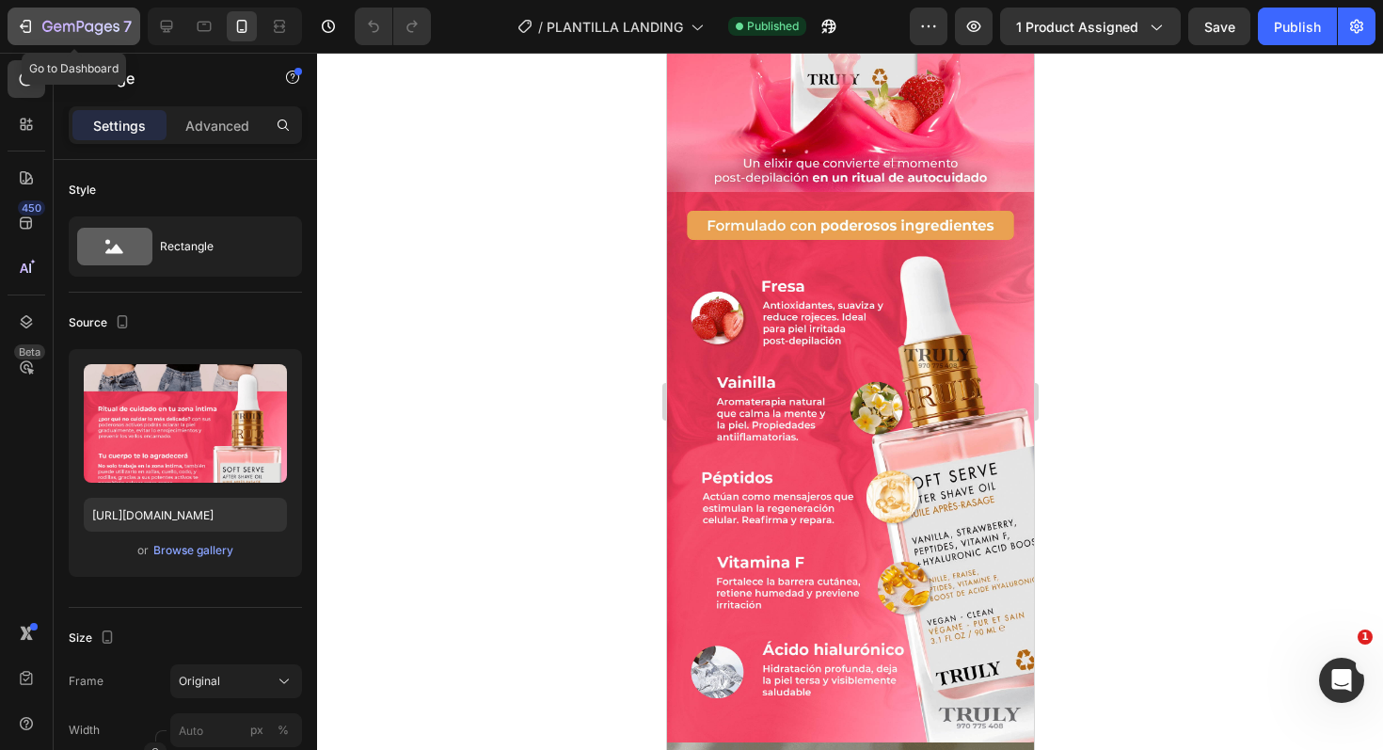
click at [72, 12] on button "7" at bounding box center [74, 27] width 133 height 38
